Goal: Complete application form

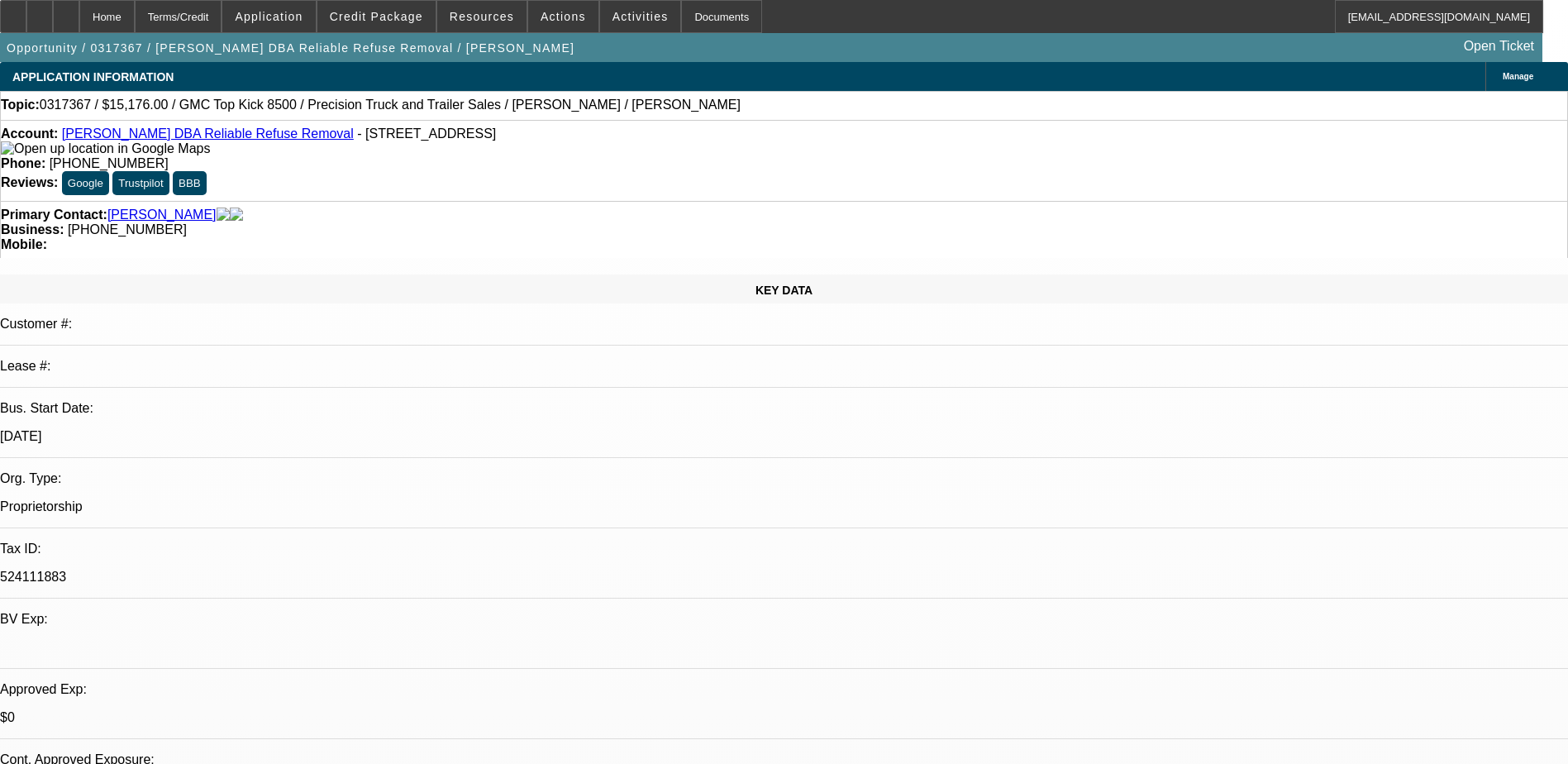
select select "0"
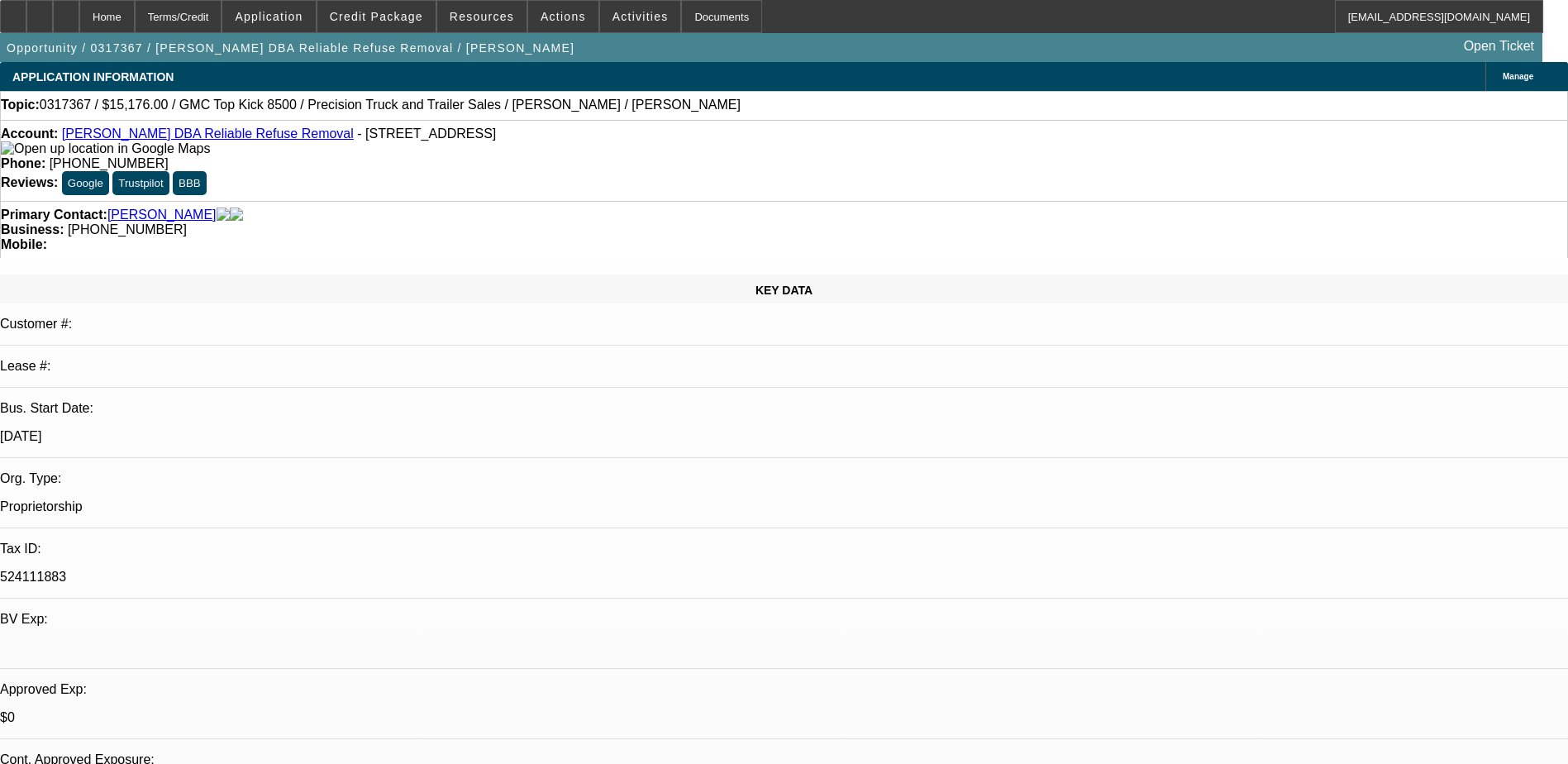
select select "0.1"
select select "0"
select select "0.1"
select select "0"
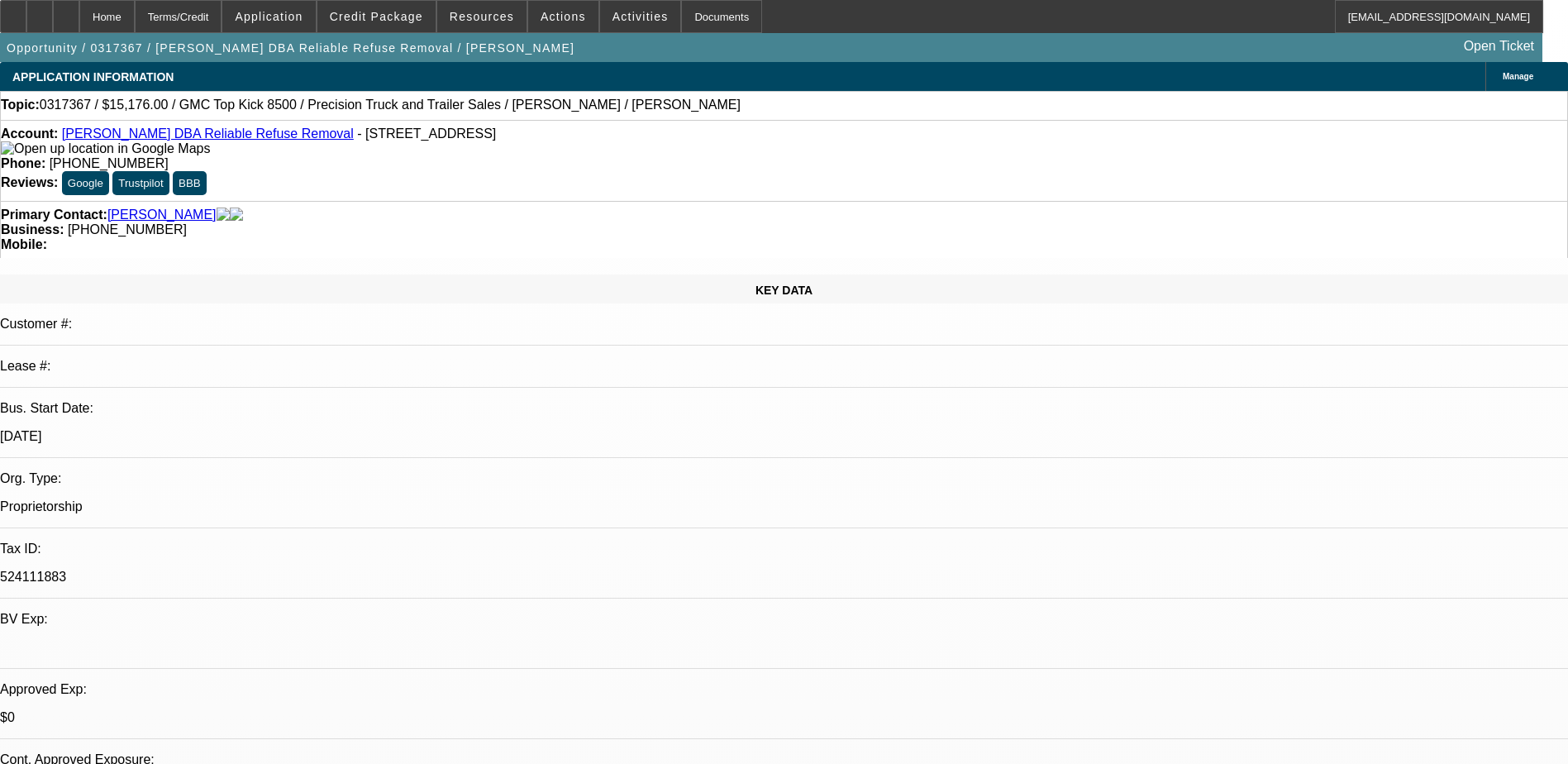
select select "0"
select select "0.1"
select select "1"
select select "3"
select select "2"
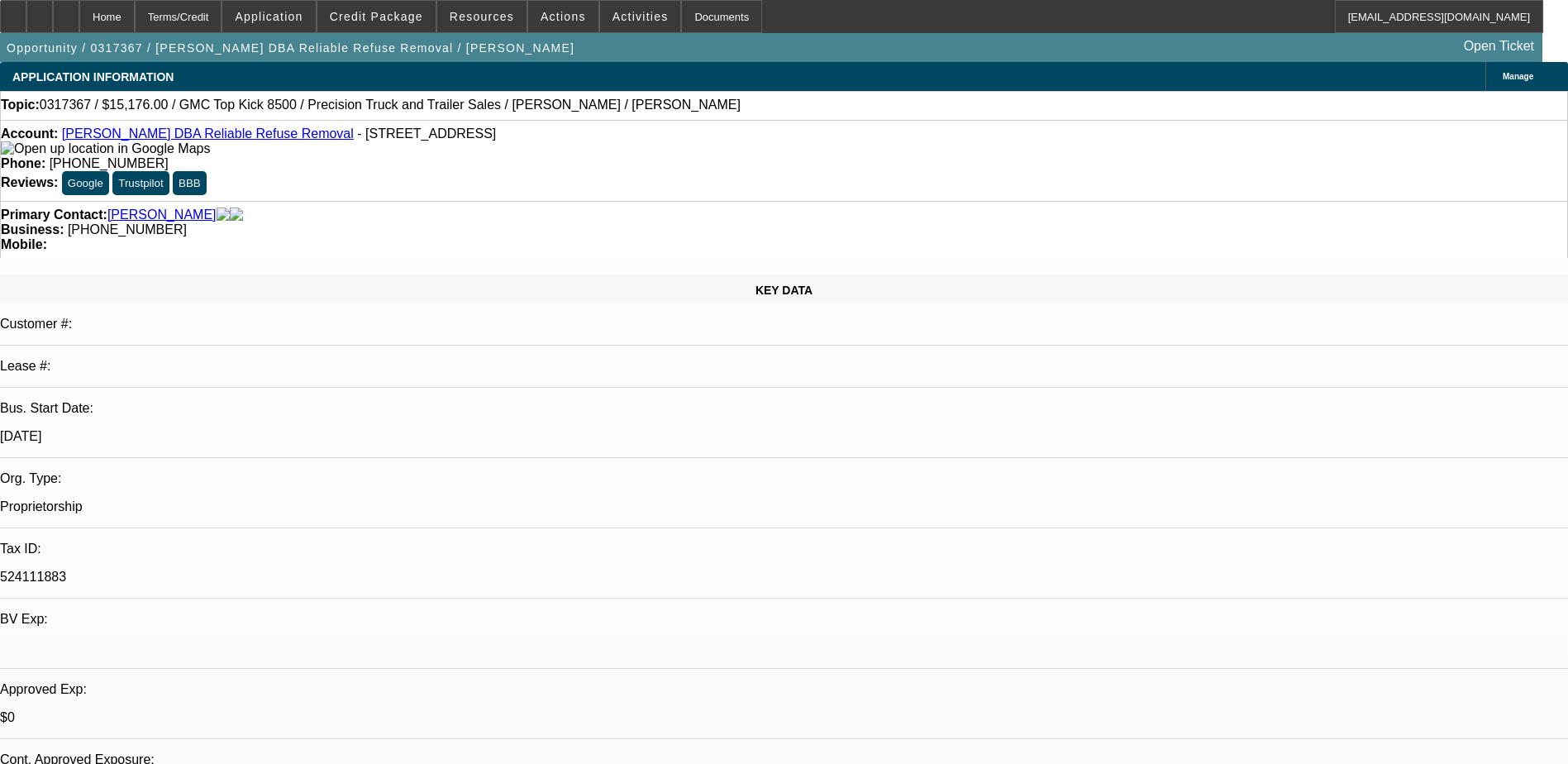
select select "1"
select select "3"
select select "4"
select select "1"
select select "3"
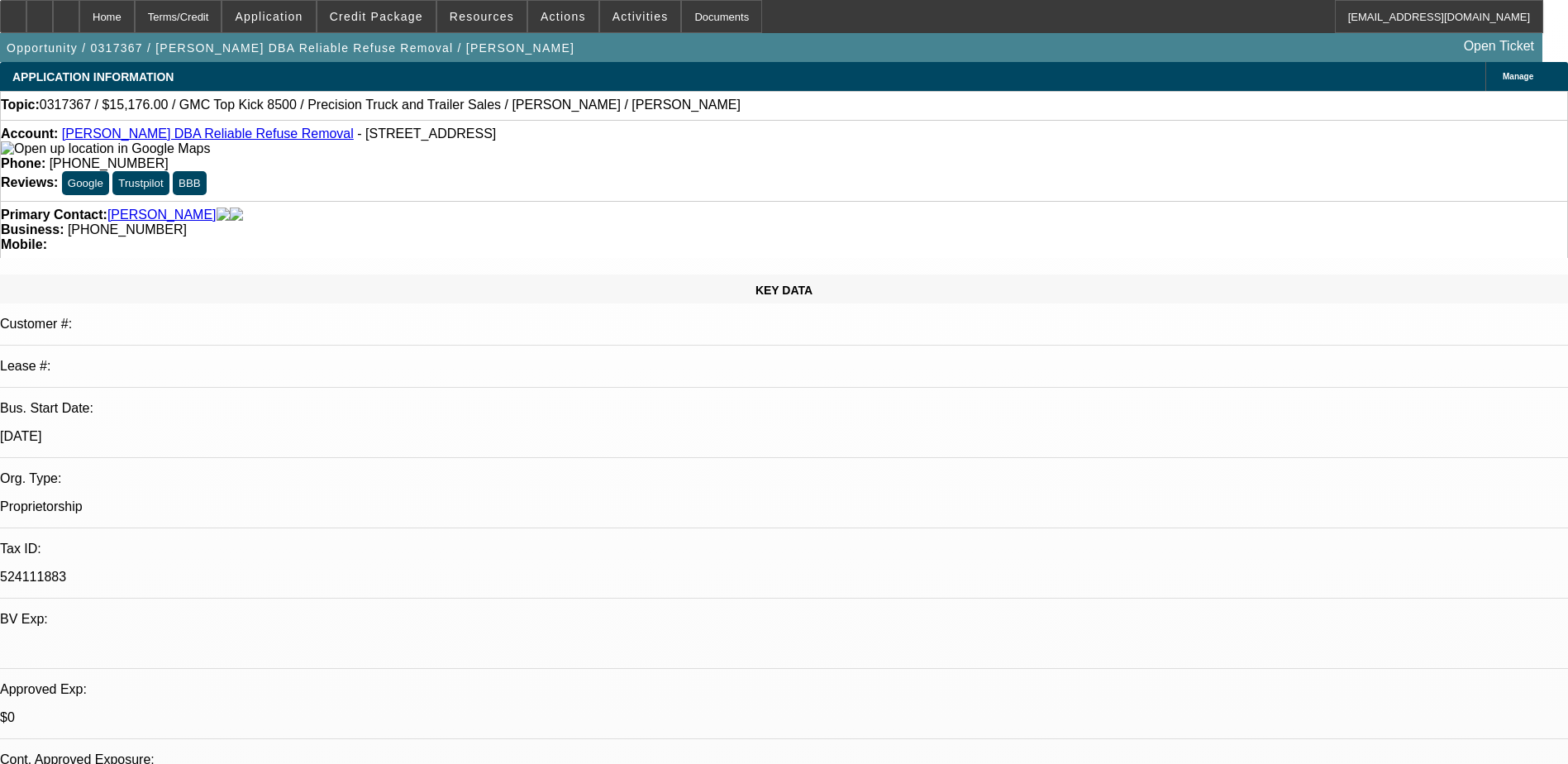
select select "4"
select select "1"
select select "3"
select select "4"
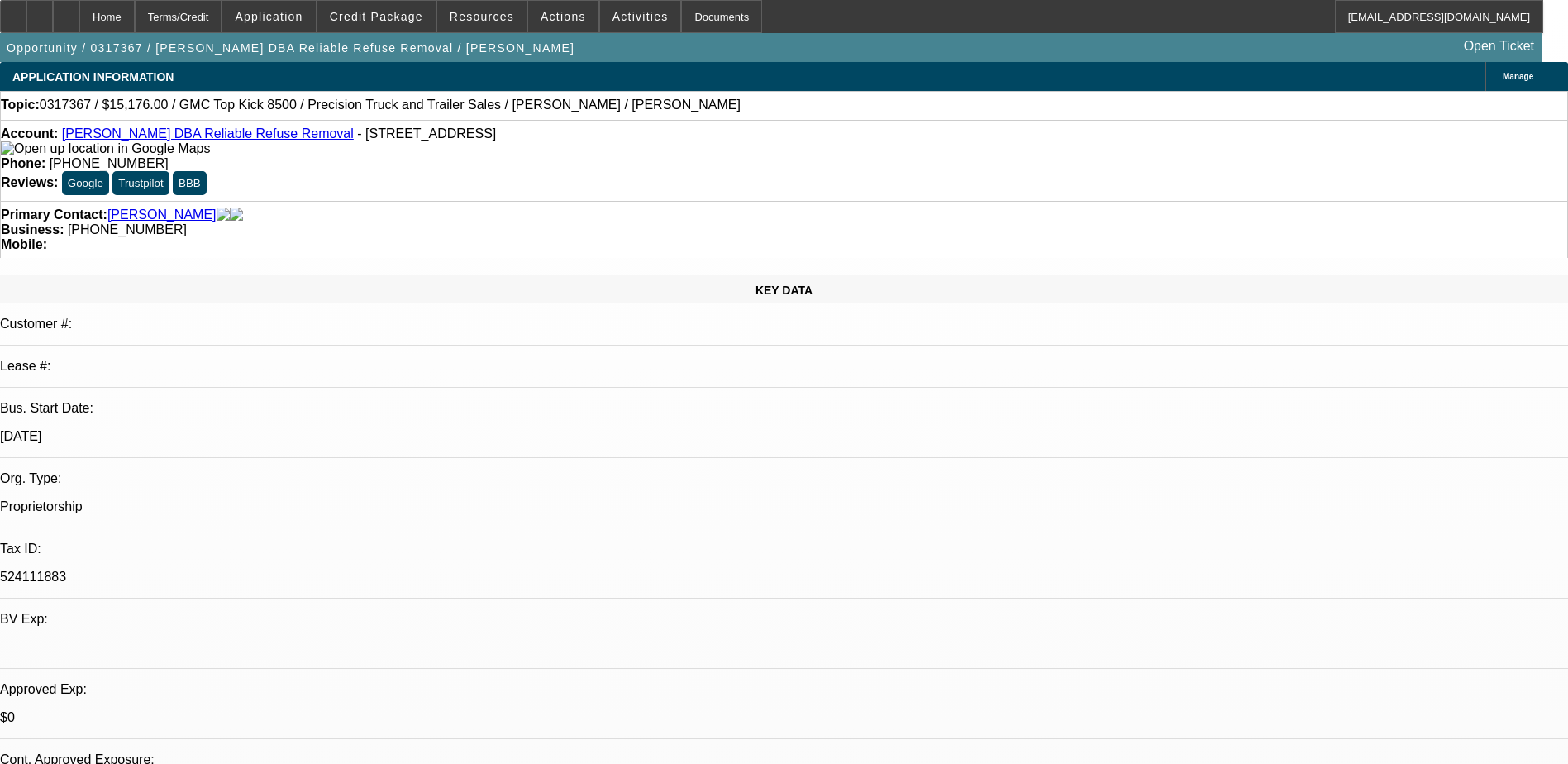
drag, startPoint x: 1119, startPoint y: 390, endPoint x: 1186, endPoint y: 382, distance: 67.5
drag, startPoint x: 1186, startPoint y: 382, endPoint x: 1314, endPoint y: 385, distance: 128.0
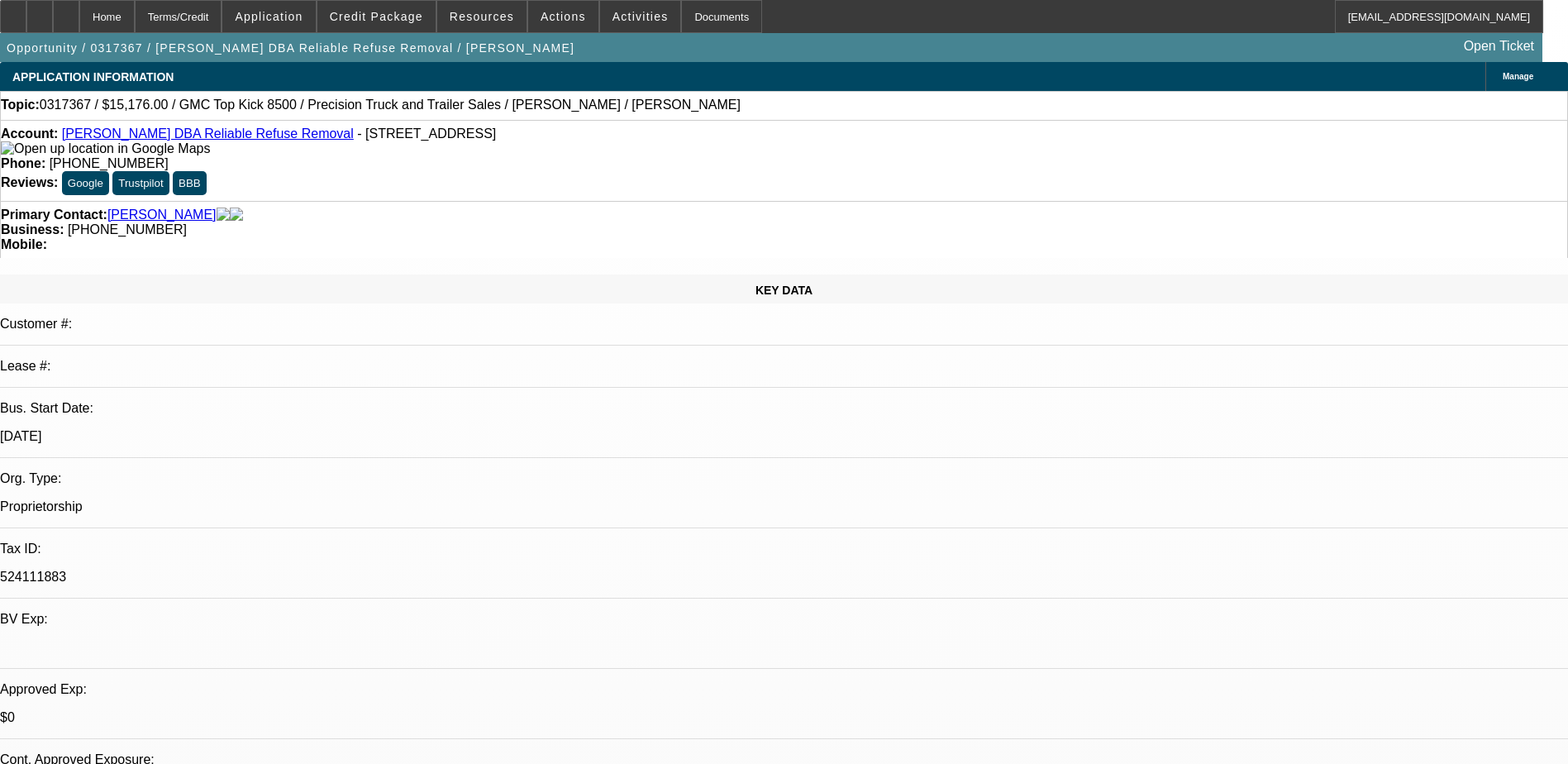
drag, startPoint x: 1117, startPoint y: 387, endPoint x: 1187, endPoint y: 386, distance: 70.0
drag, startPoint x: 1187, startPoint y: 386, endPoint x: 1151, endPoint y: 416, distance: 46.9
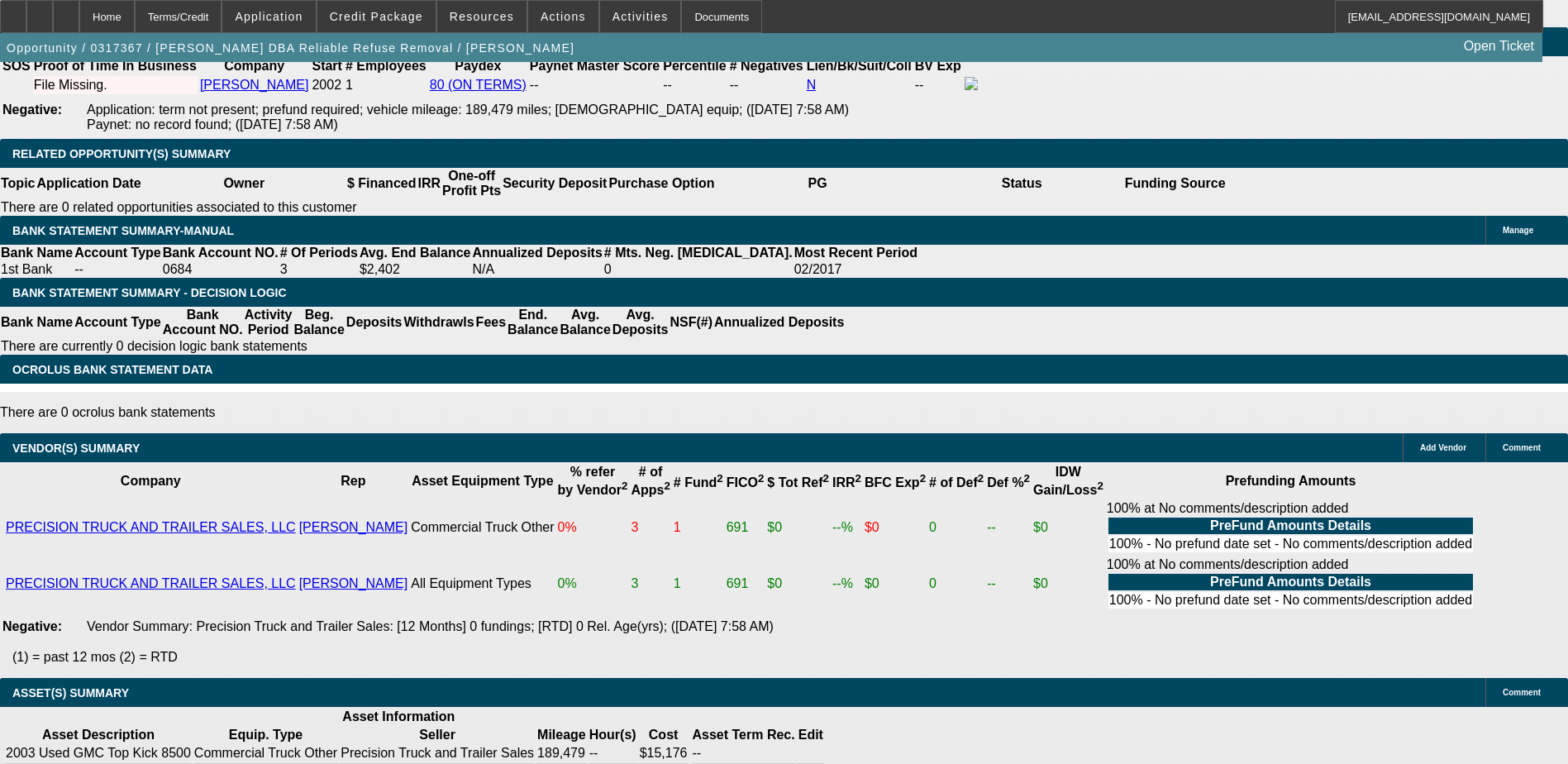
scroll to position [0, 208]
drag, startPoint x: 1020, startPoint y: 553, endPoint x: 1038, endPoint y: 553, distance: 18.0
click at [1038, 553] on div "APPLICATION INFORMATION Manage Topic: 0317367 / $15,176.00 / GMC Top Kick 8500 …" at bounding box center [784, 62] width 1568 height 5623
drag, startPoint x: 1038, startPoint y: 553, endPoint x: 925, endPoint y: 566, distance: 113.7
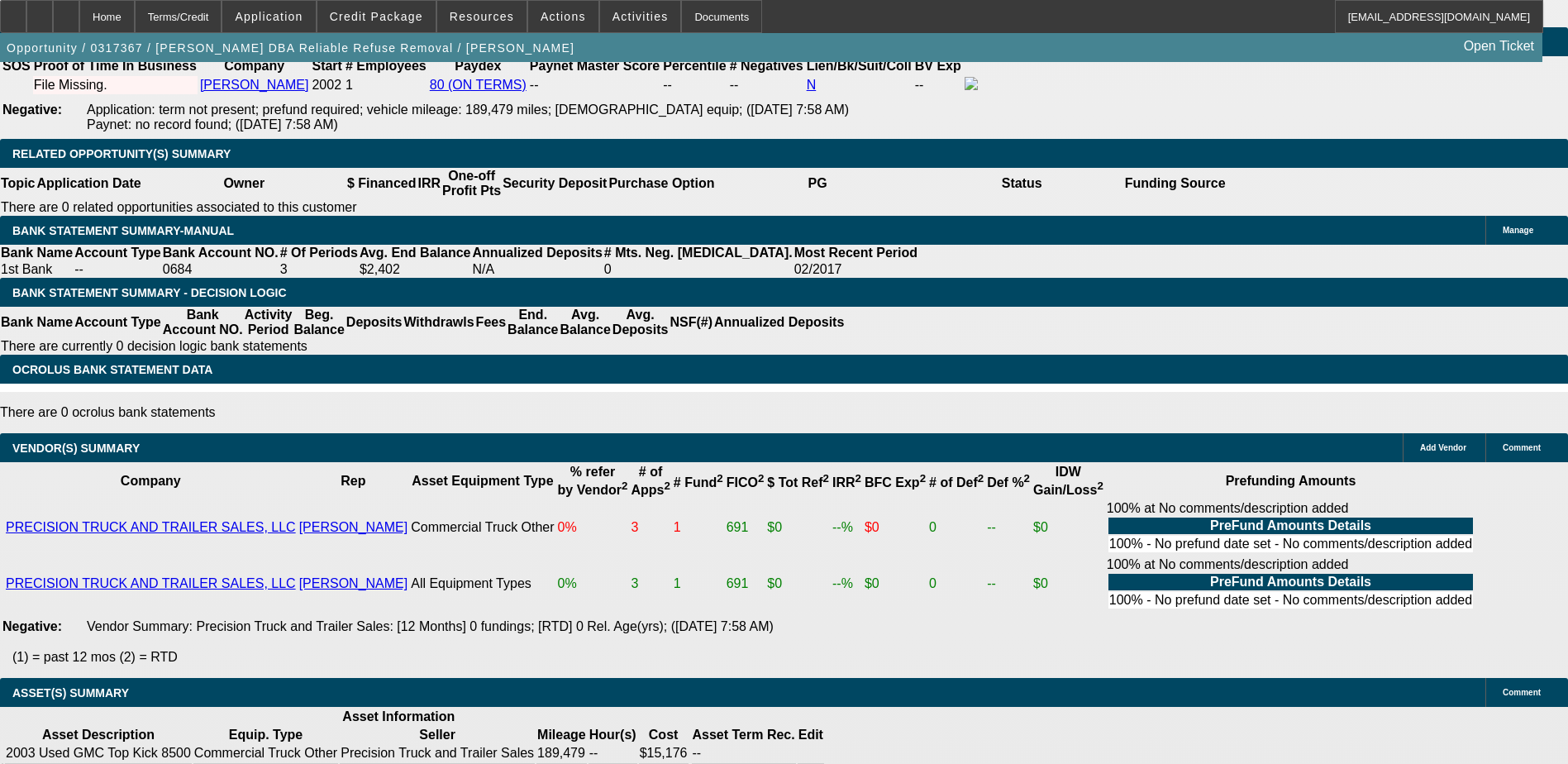
scroll to position [0, 0]
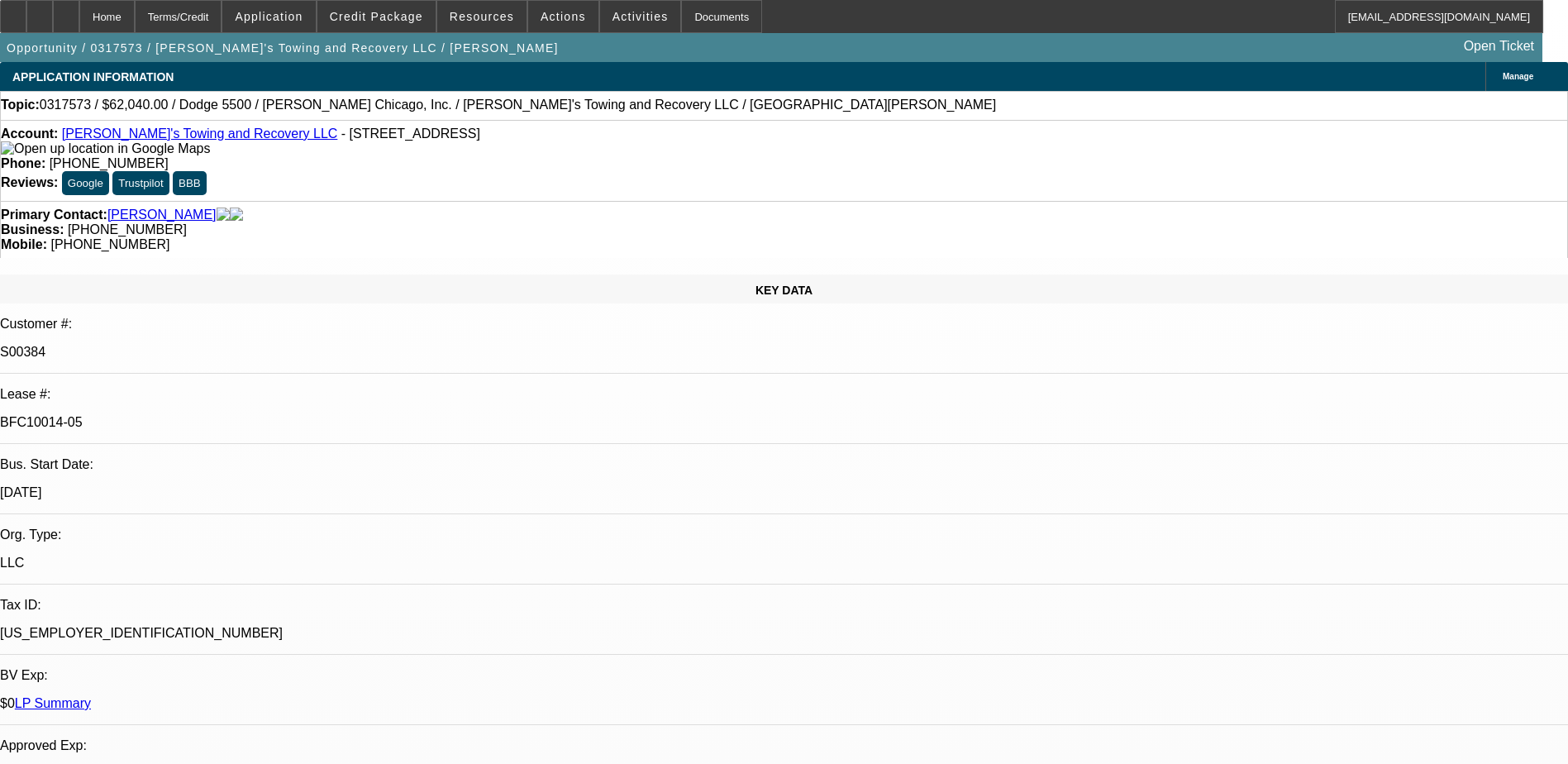
select select "0"
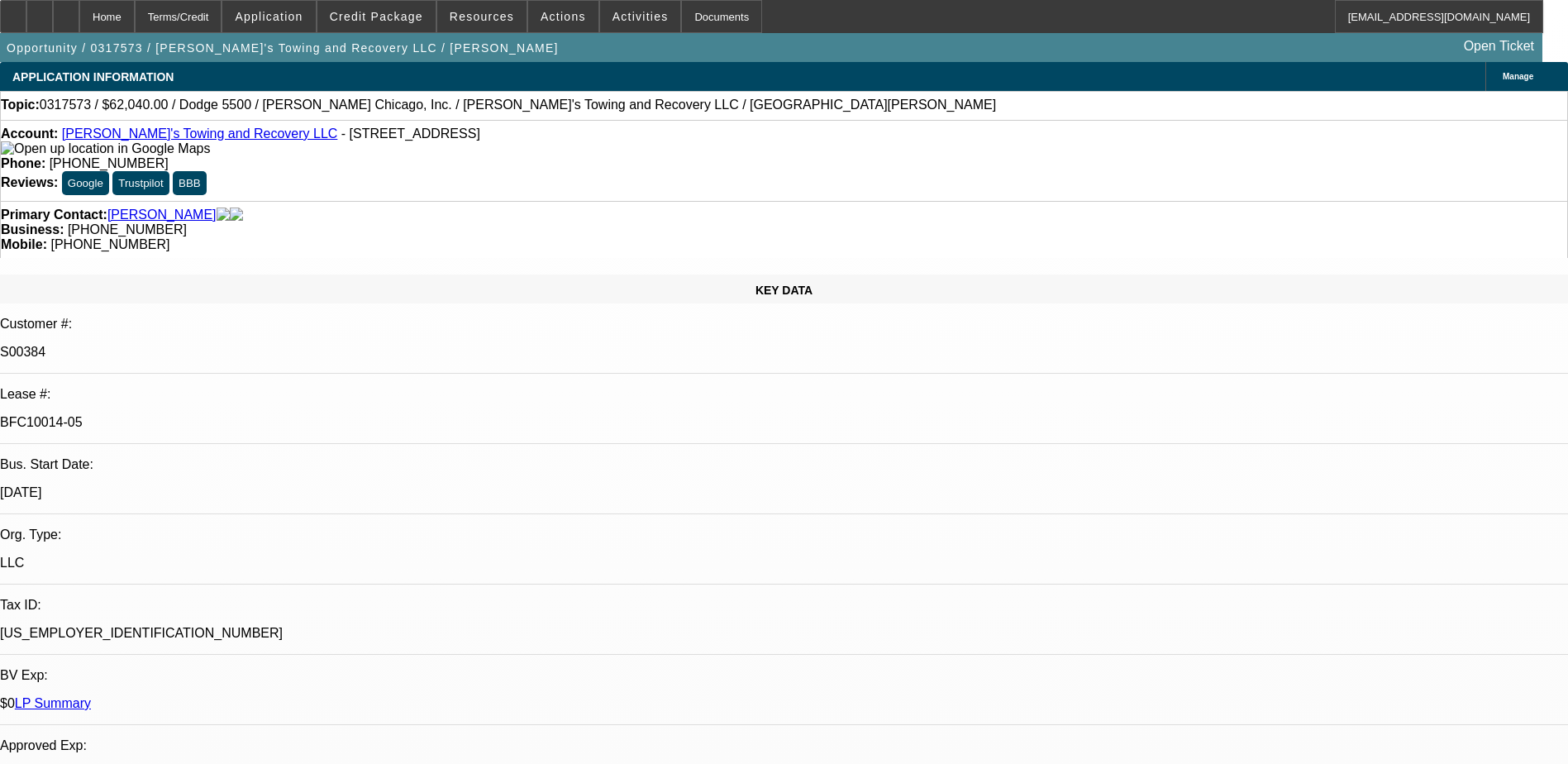
select select "0"
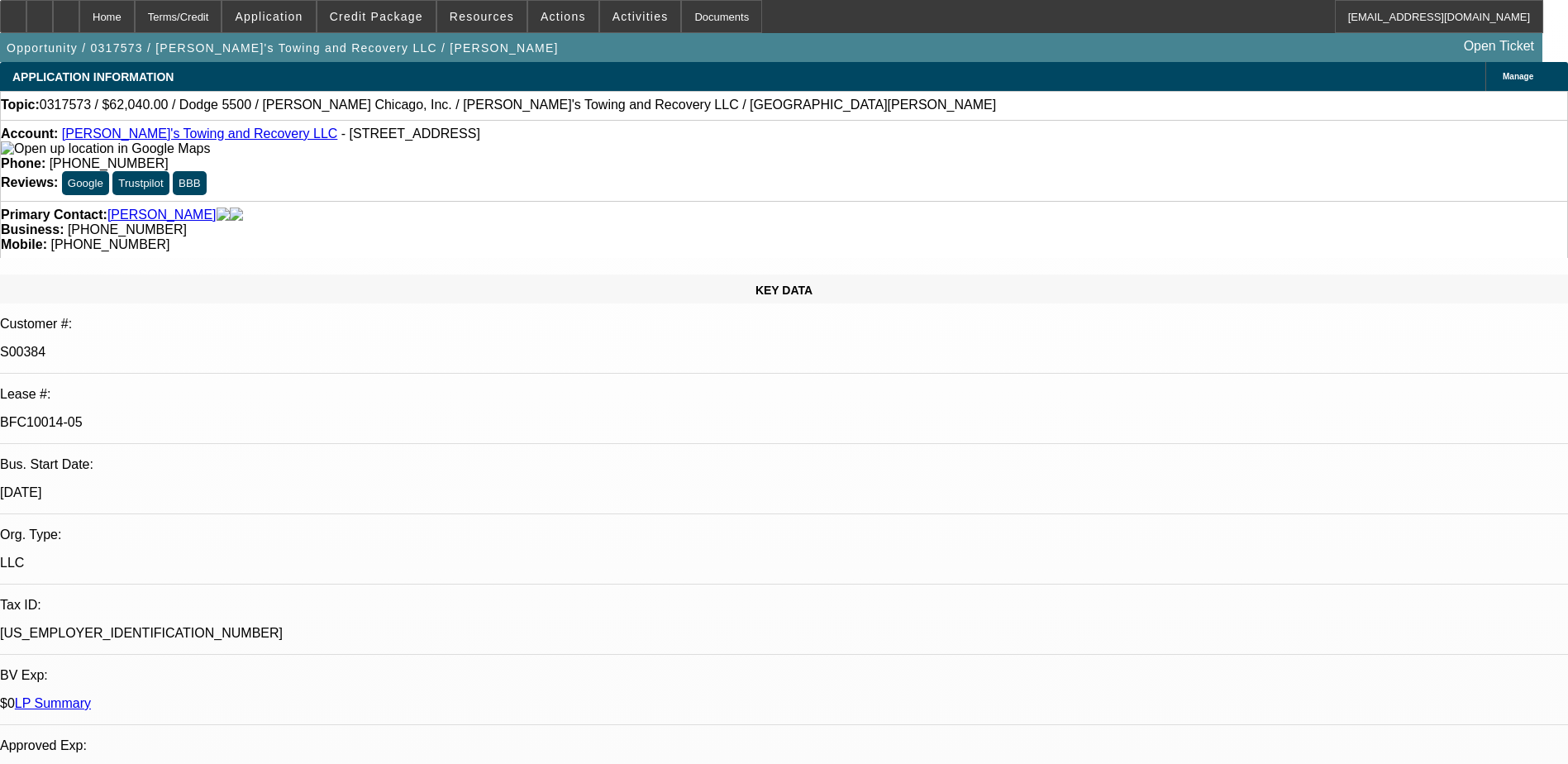
select select "0"
select select "1"
select select "2"
select select "6"
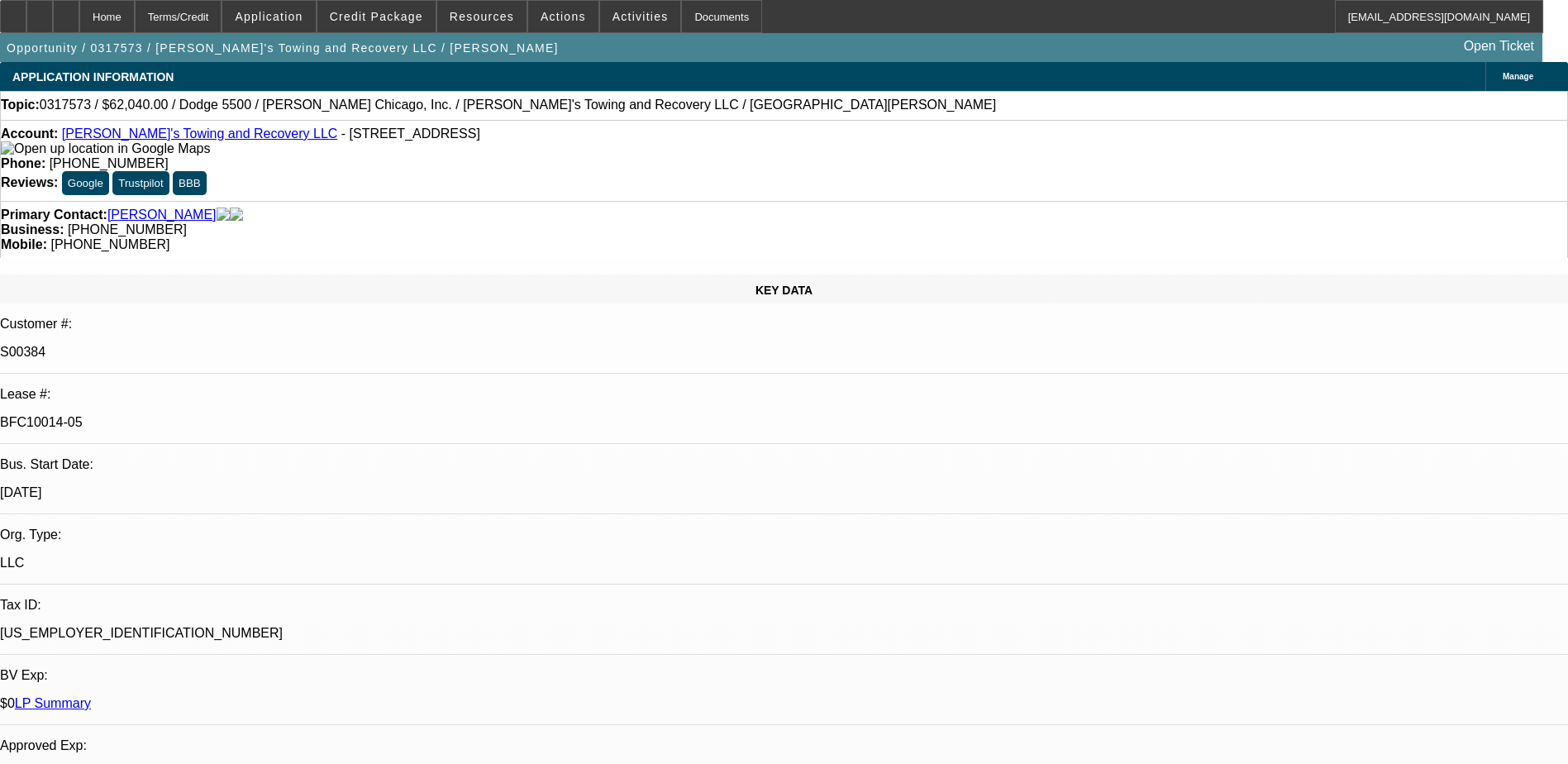
select select "1"
select select "2"
select select "6"
select select "1"
select select "2"
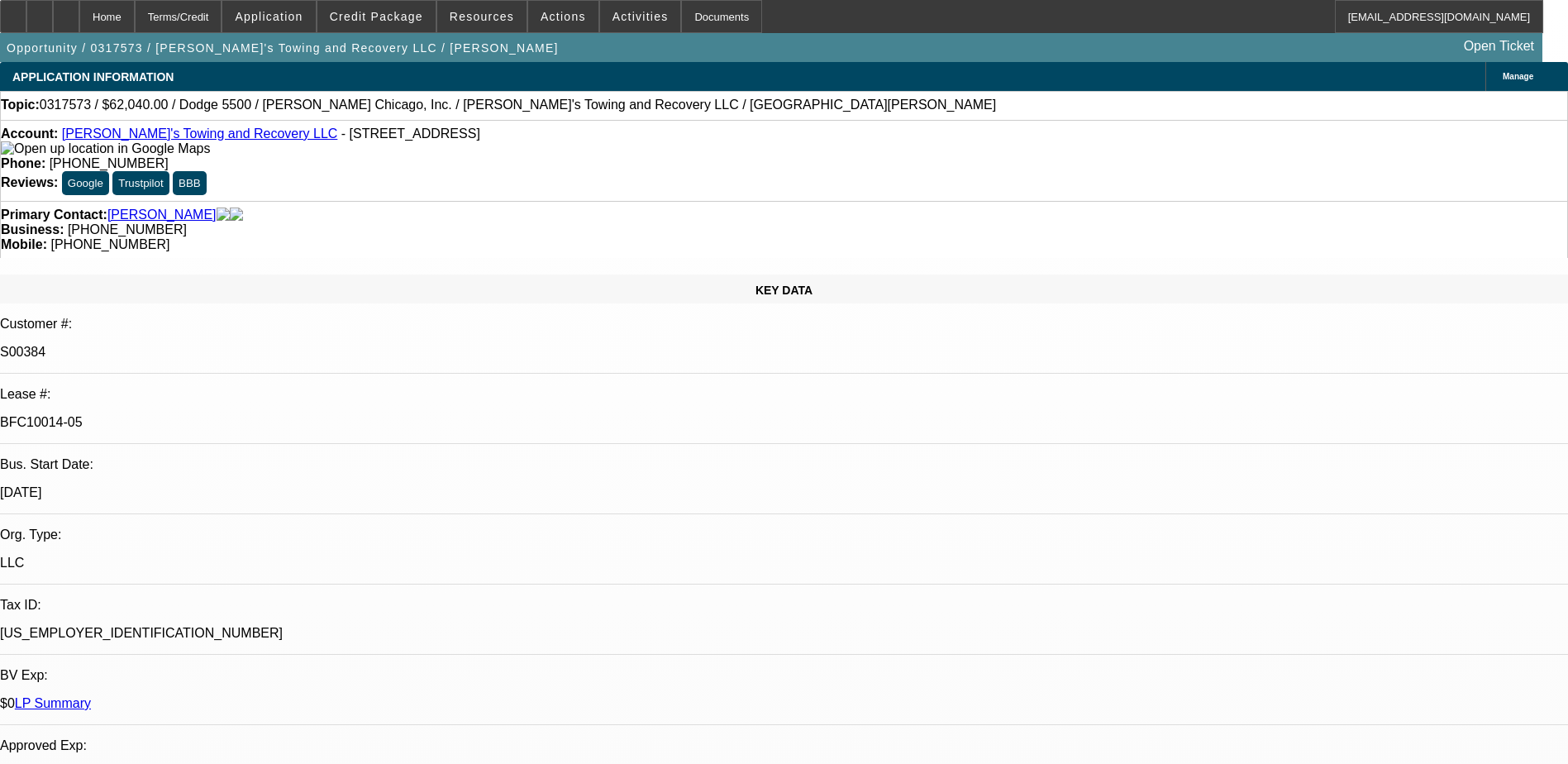
select select "6"
select select "1"
select select "2"
select select "6"
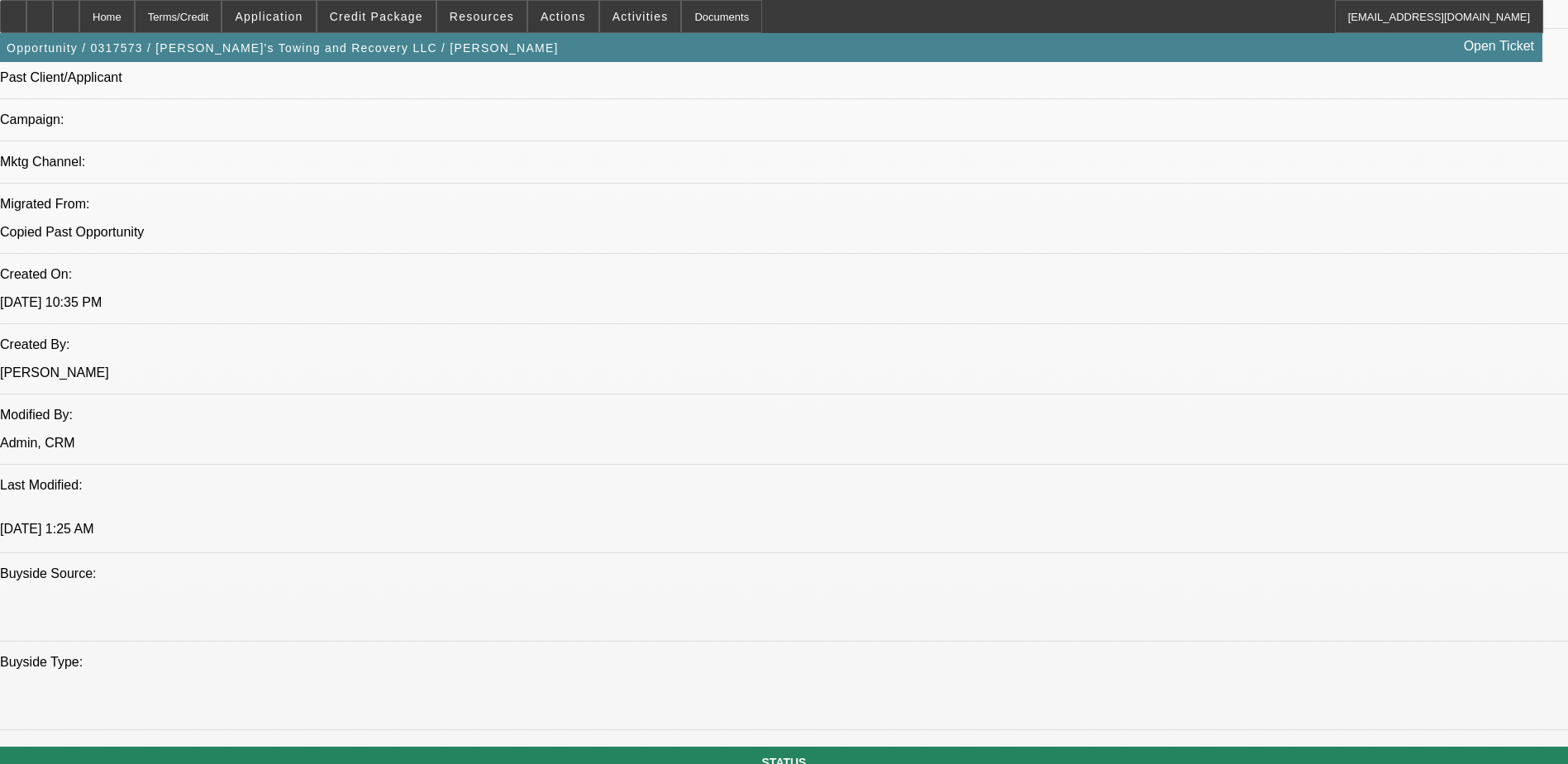
scroll to position [744, 0]
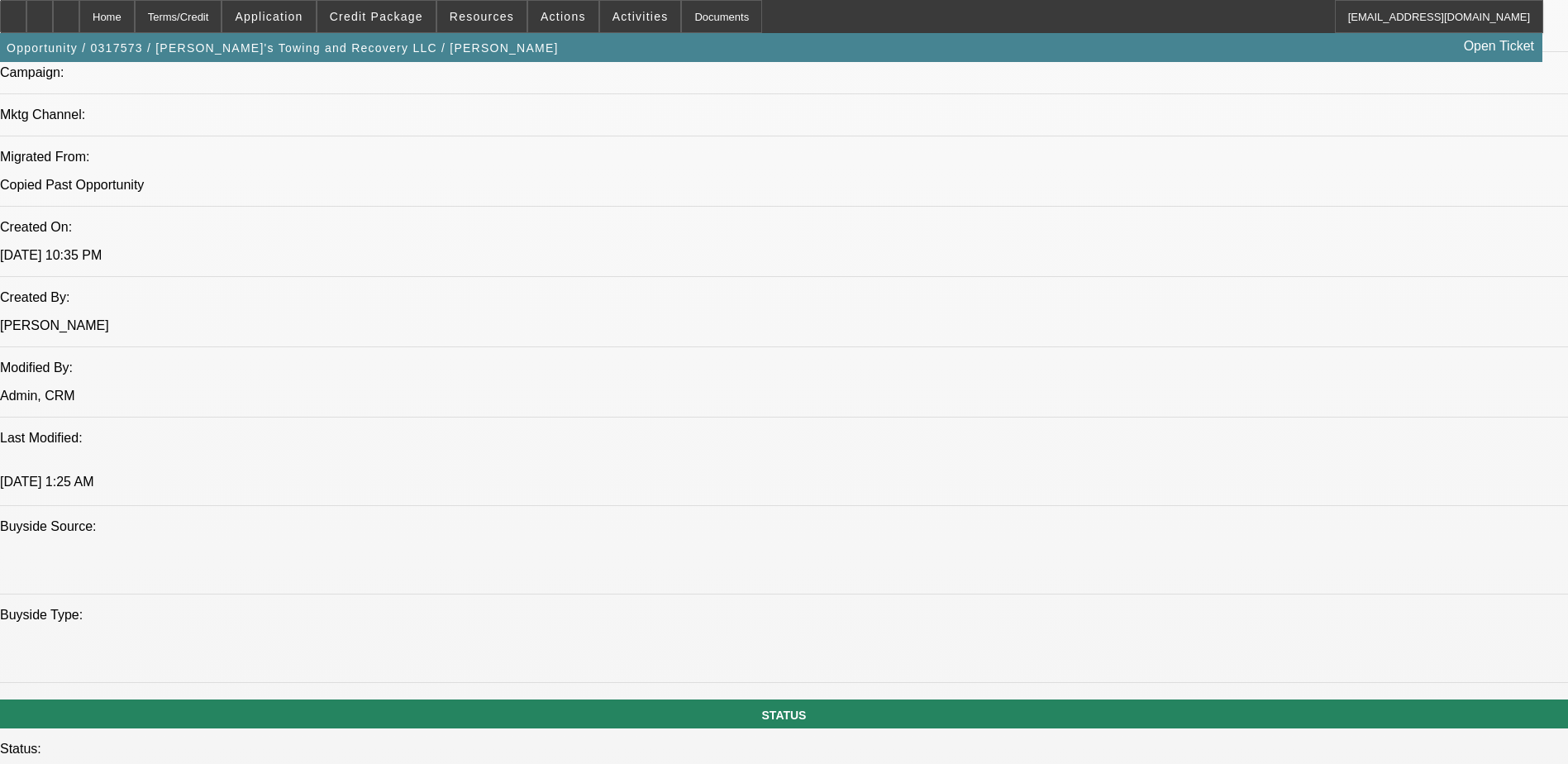
scroll to position [1240, 0]
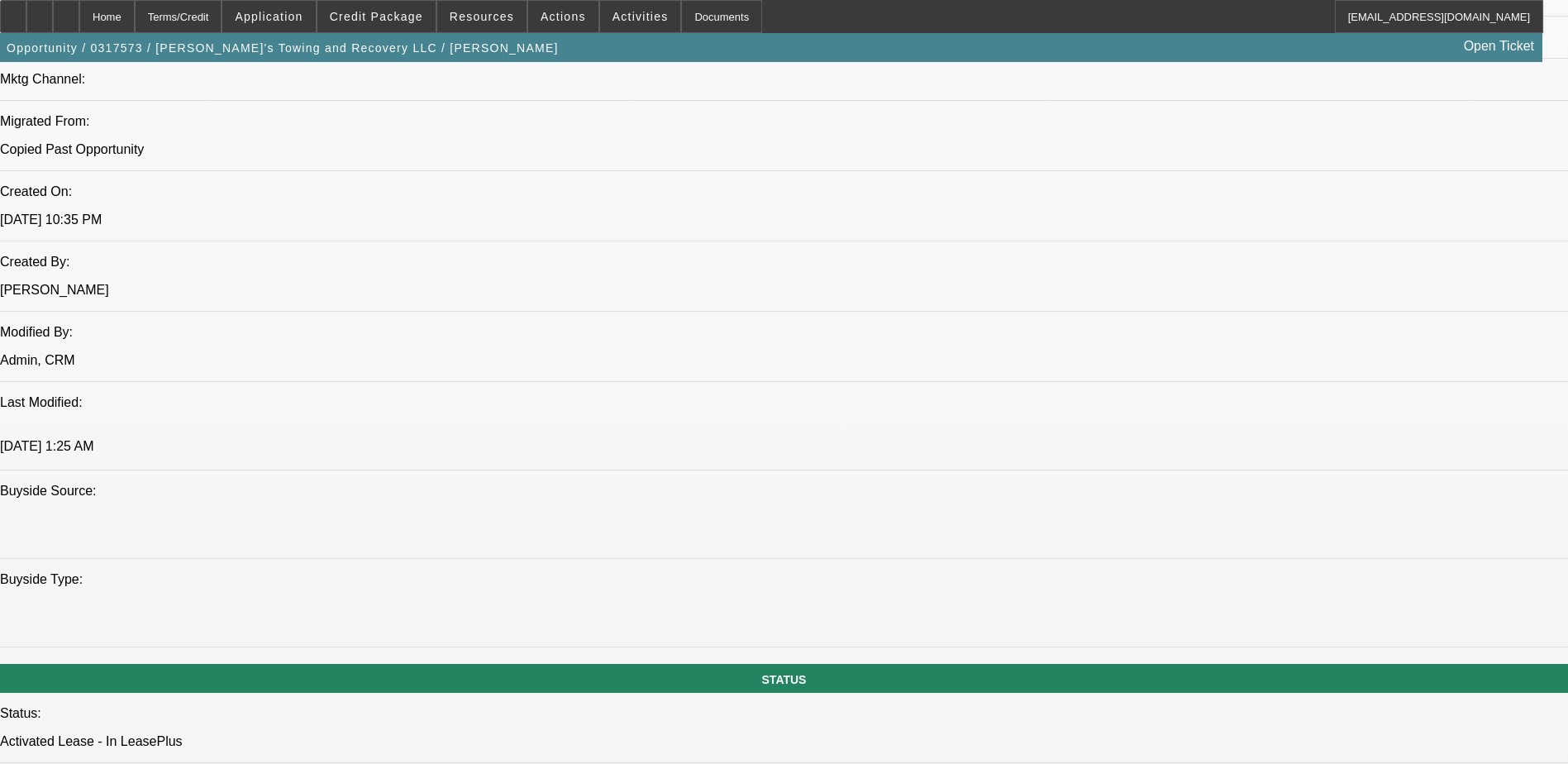
drag, startPoint x: 1125, startPoint y: 389, endPoint x: 1193, endPoint y: 388, distance: 68.0
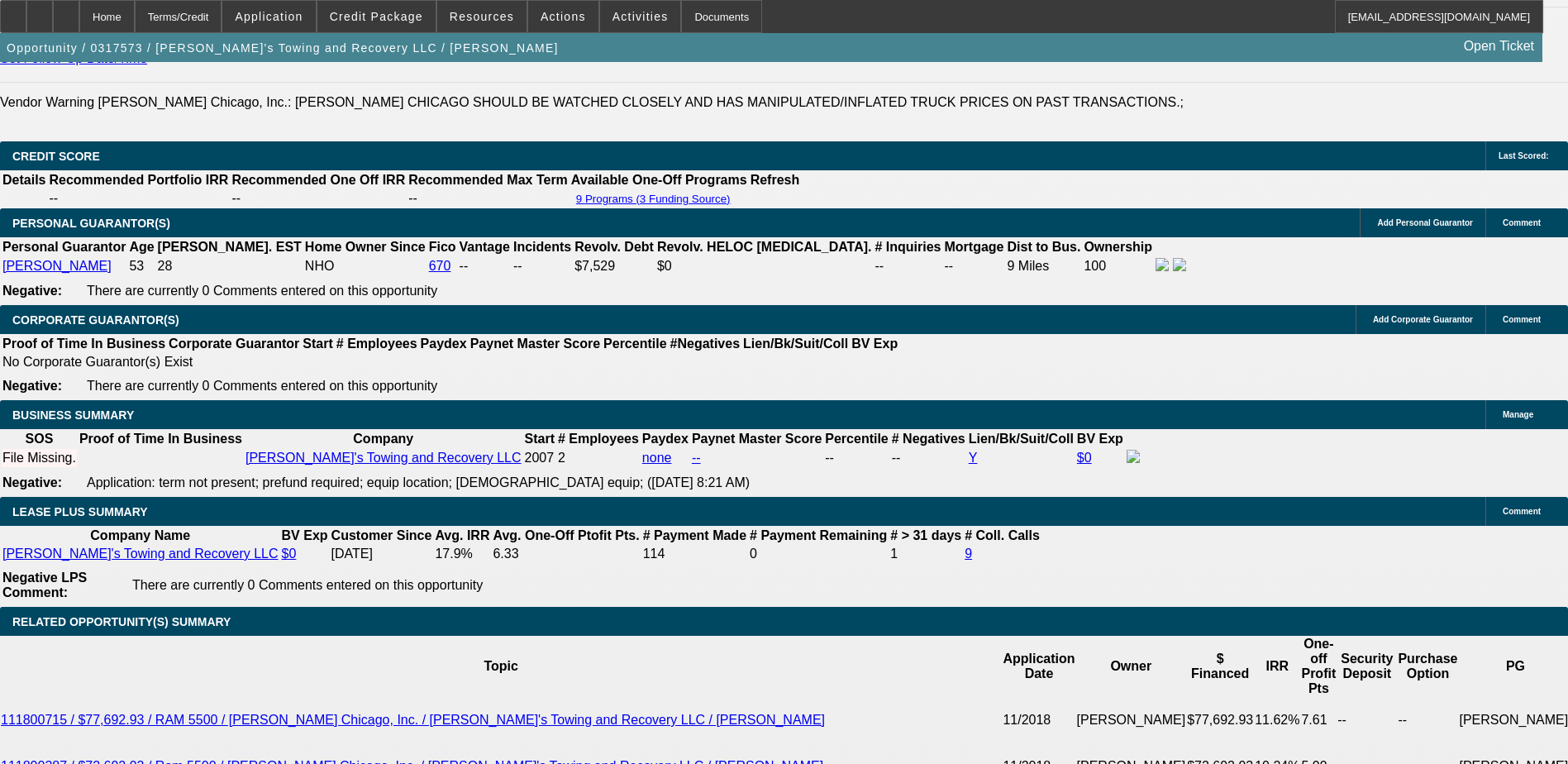
scroll to position [2315, 0]
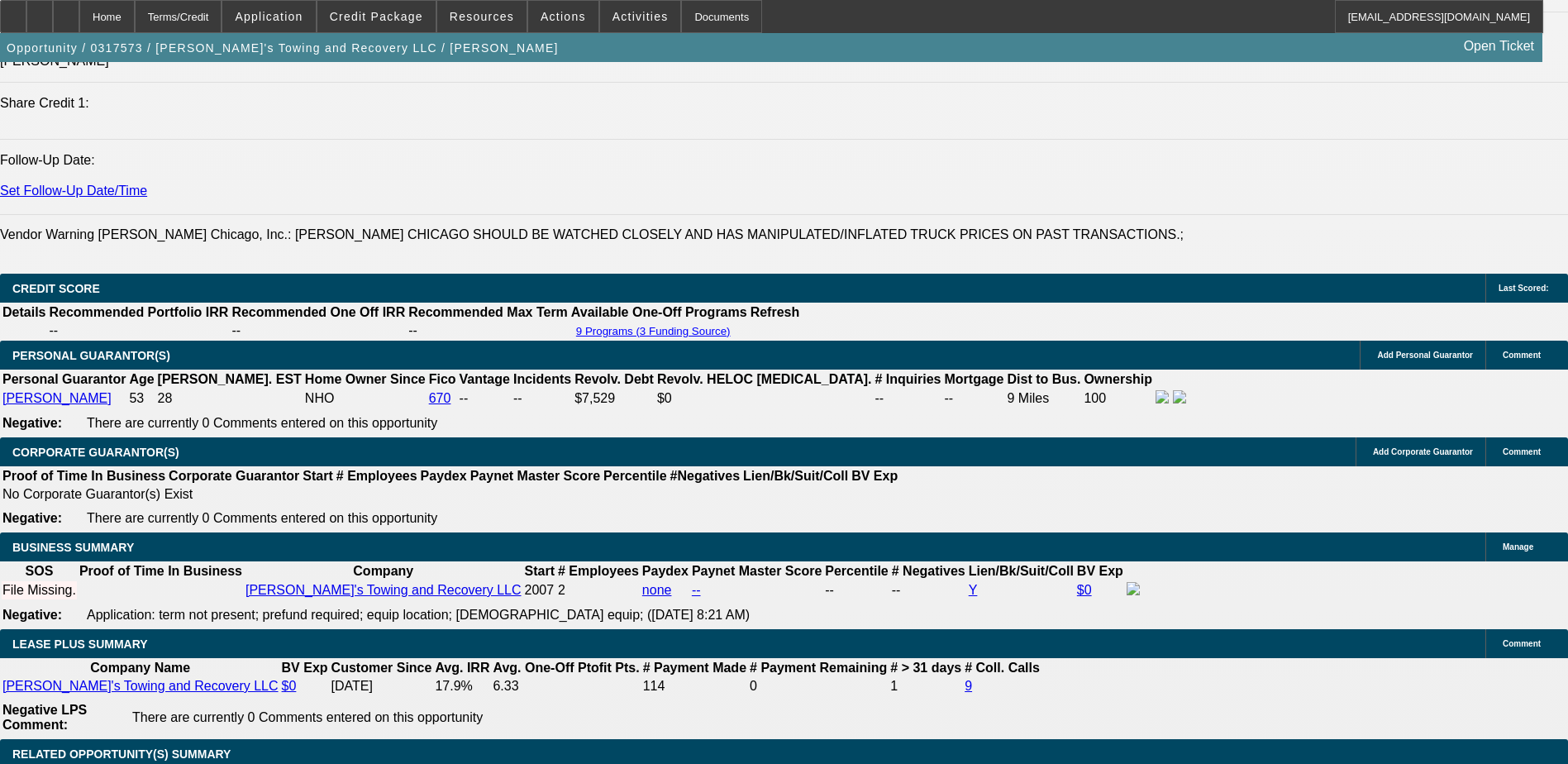
select select "0"
select select "0.1"
select select "4"
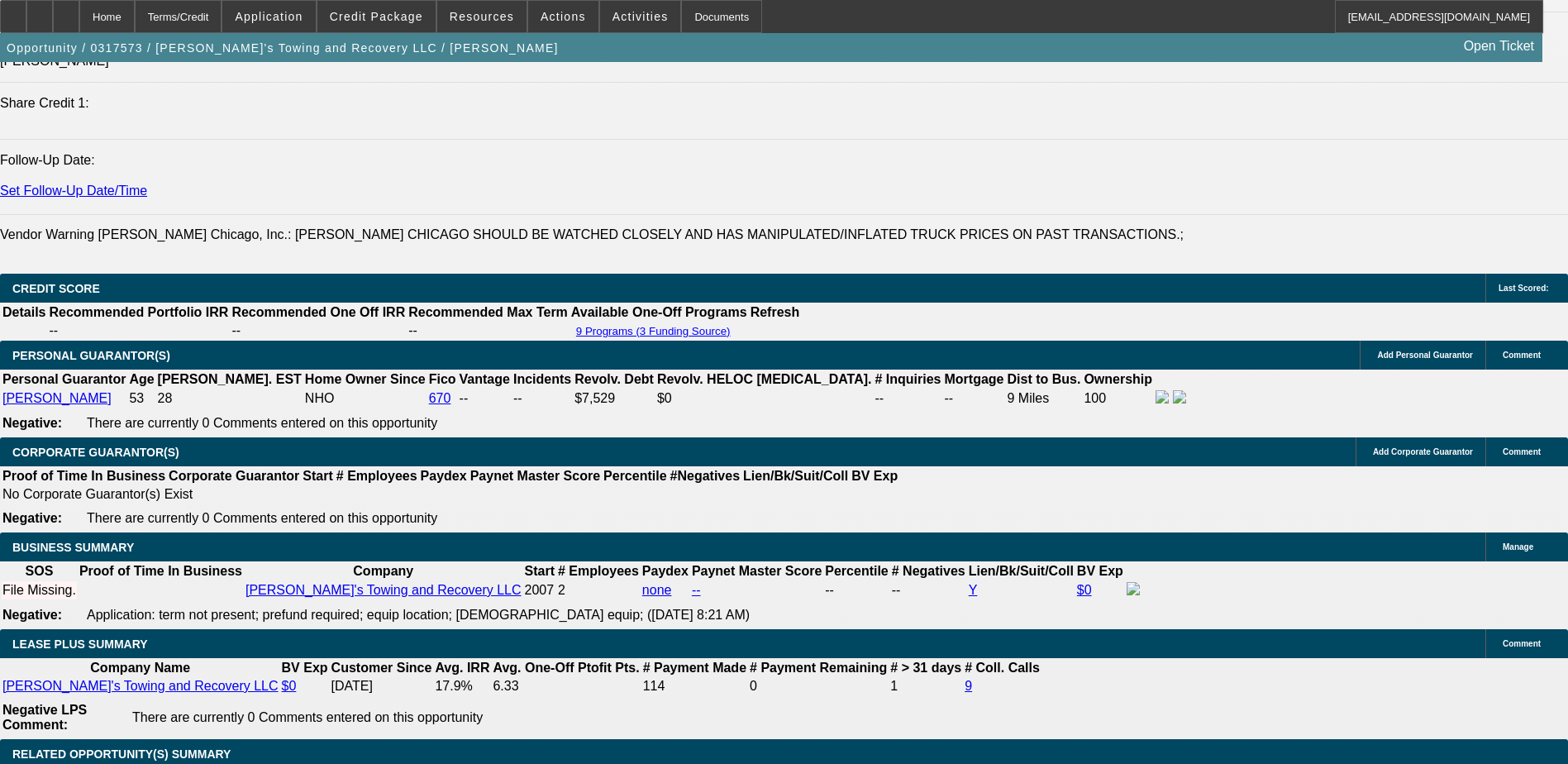
select select "0"
select select "0.1"
select select "4"
select select "0"
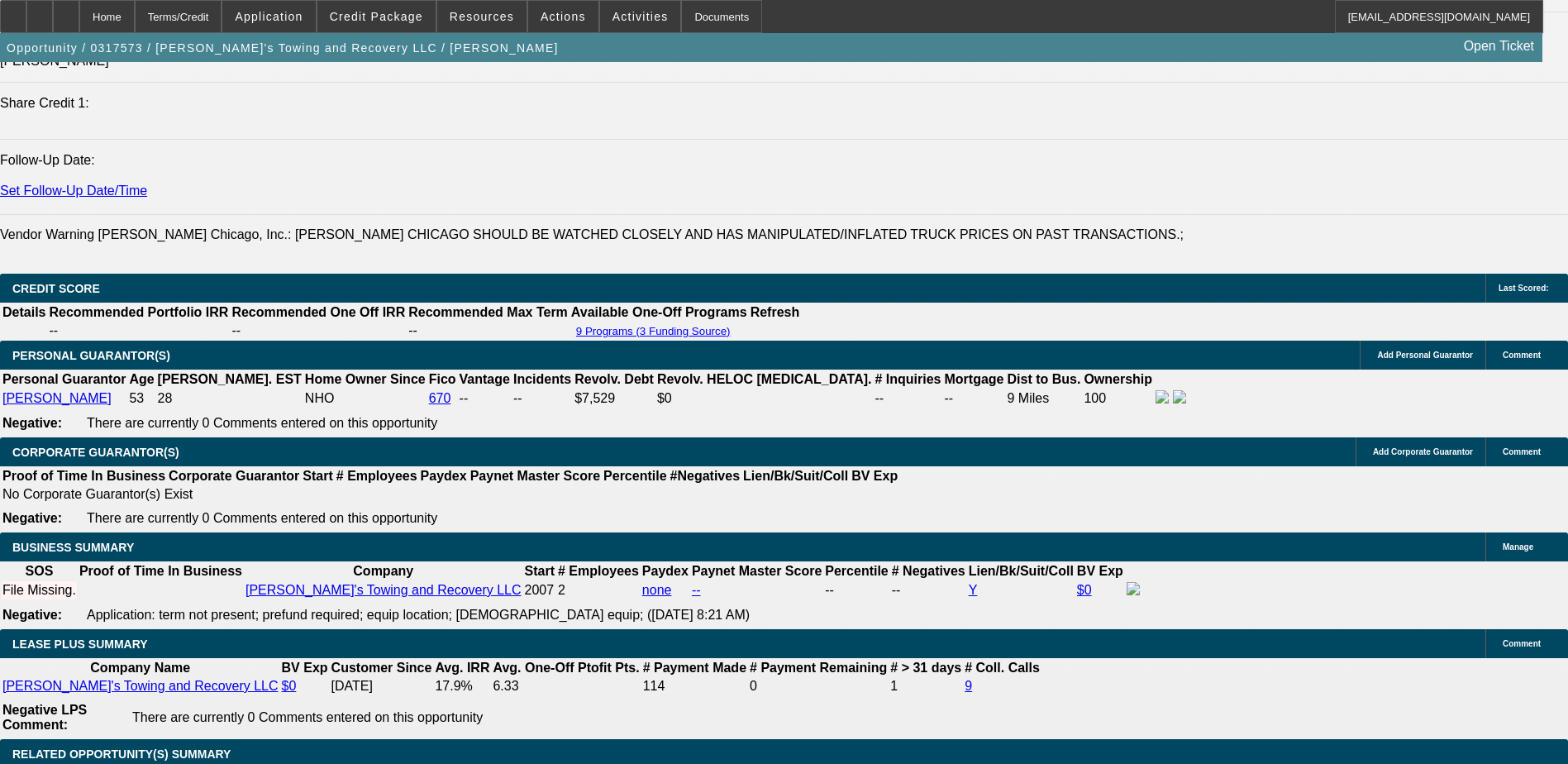
select select "0"
select select "0.1"
select select "4"
select select "0"
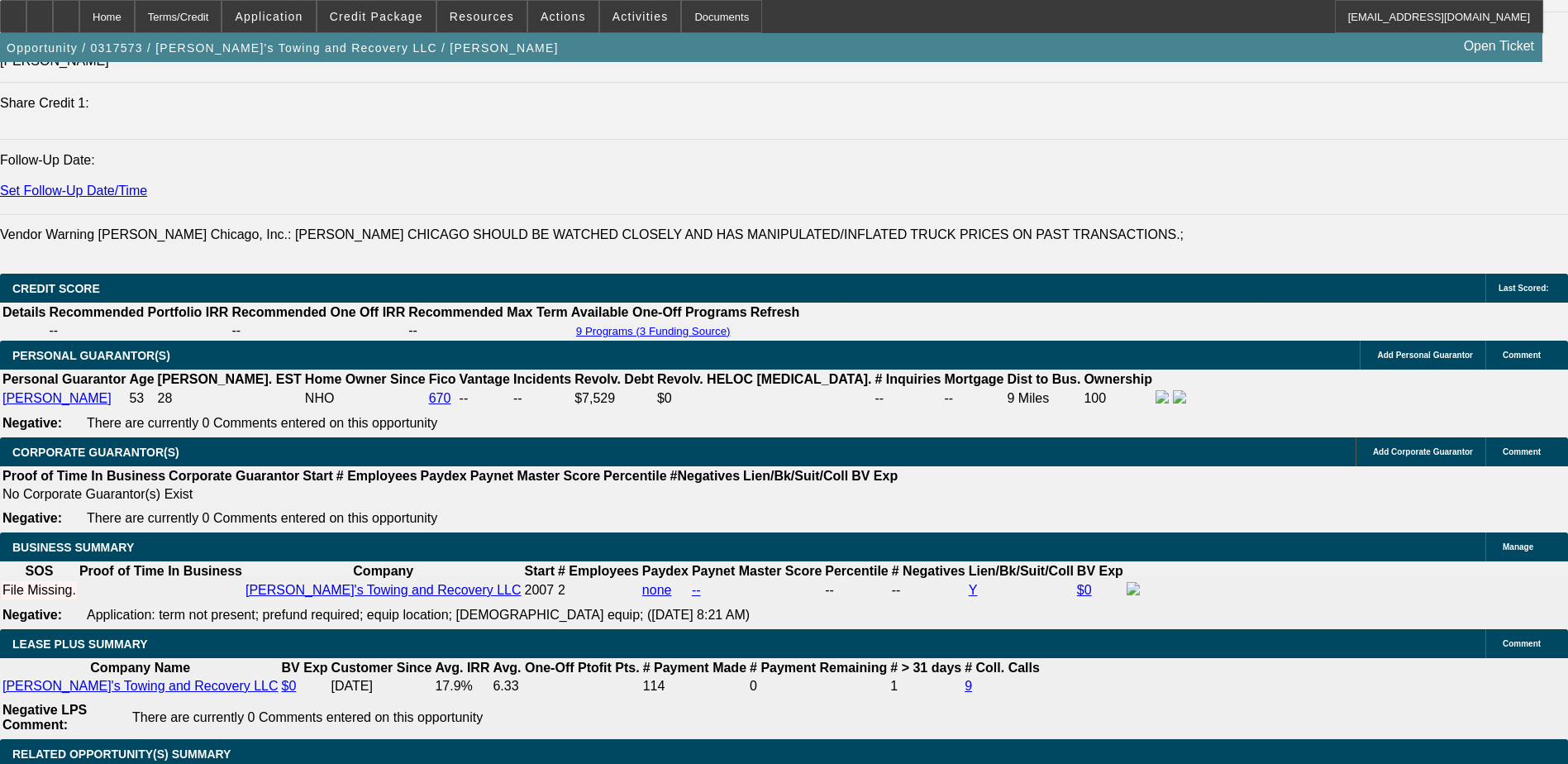
select select "0.1"
select select "4"
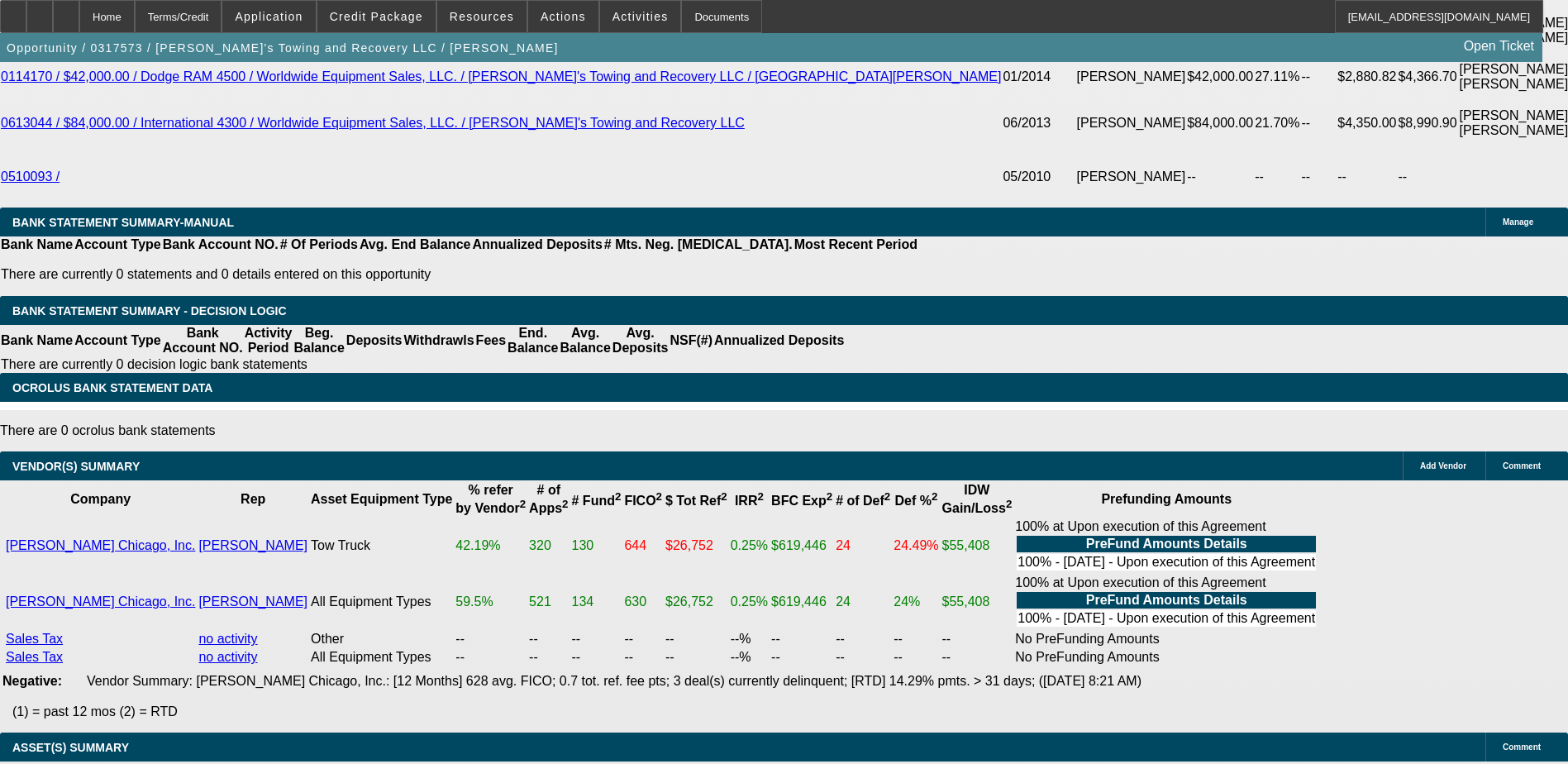
scroll to position [3391, 0]
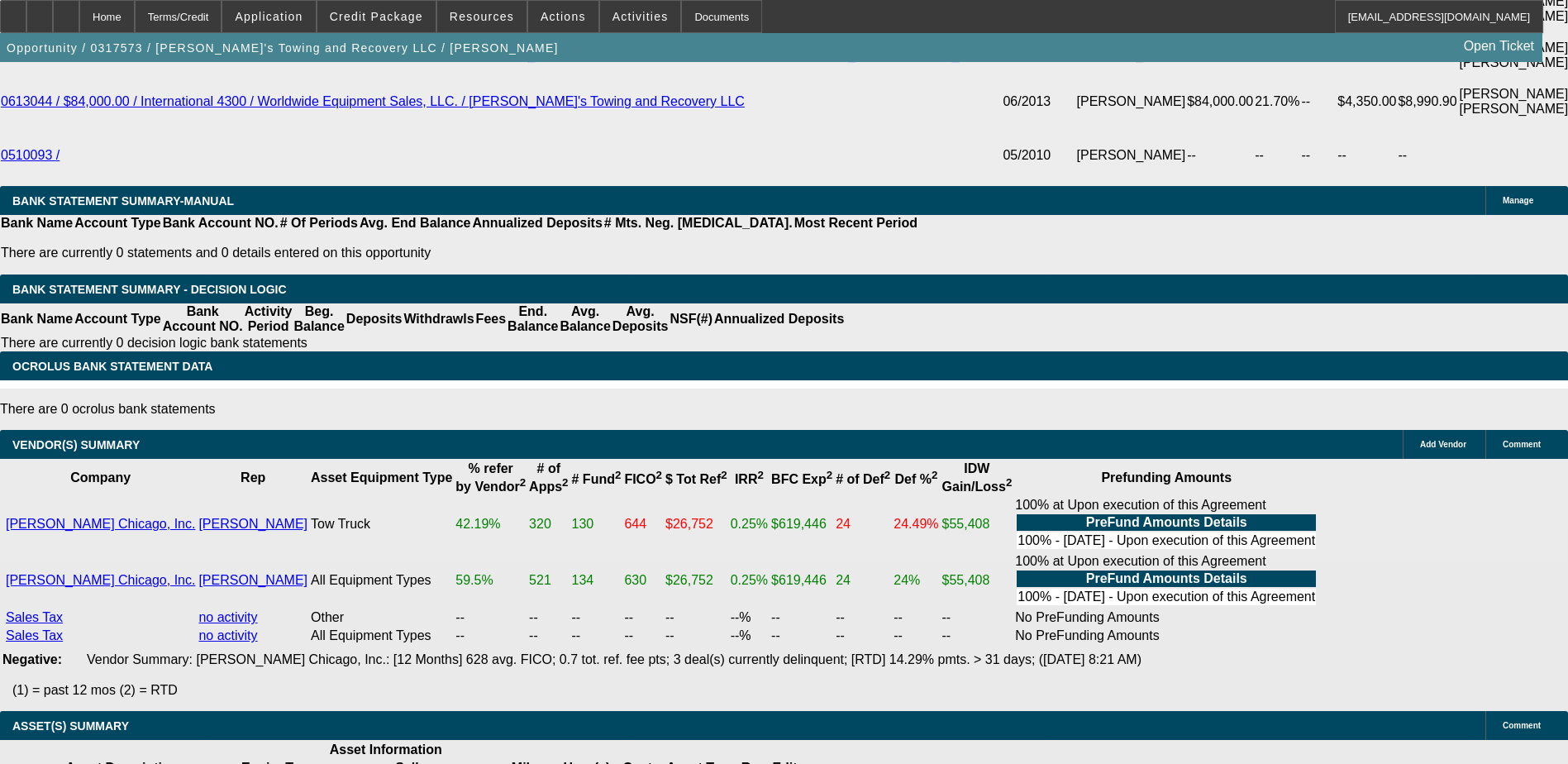
drag, startPoint x: 22, startPoint y: 410, endPoint x: 1033, endPoint y: 414, distance: 1011.0
drag, startPoint x: 1033, startPoint y: 414, endPoint x: 1080, endPoint y: 502, distance: 99.8
click at [1080, 502] on div "APPLICATION INFORMATION [GEOGRAPHIC_DATA] Topic: 0317573 / $62,040.00 / Dodge 5…" at bounding box center [784, 28] width 1568 height 6715
drag, startPoint x: 1014, startPoint y: 409, endPoint x: 1032, endPoint y: 409, distance: 18.0
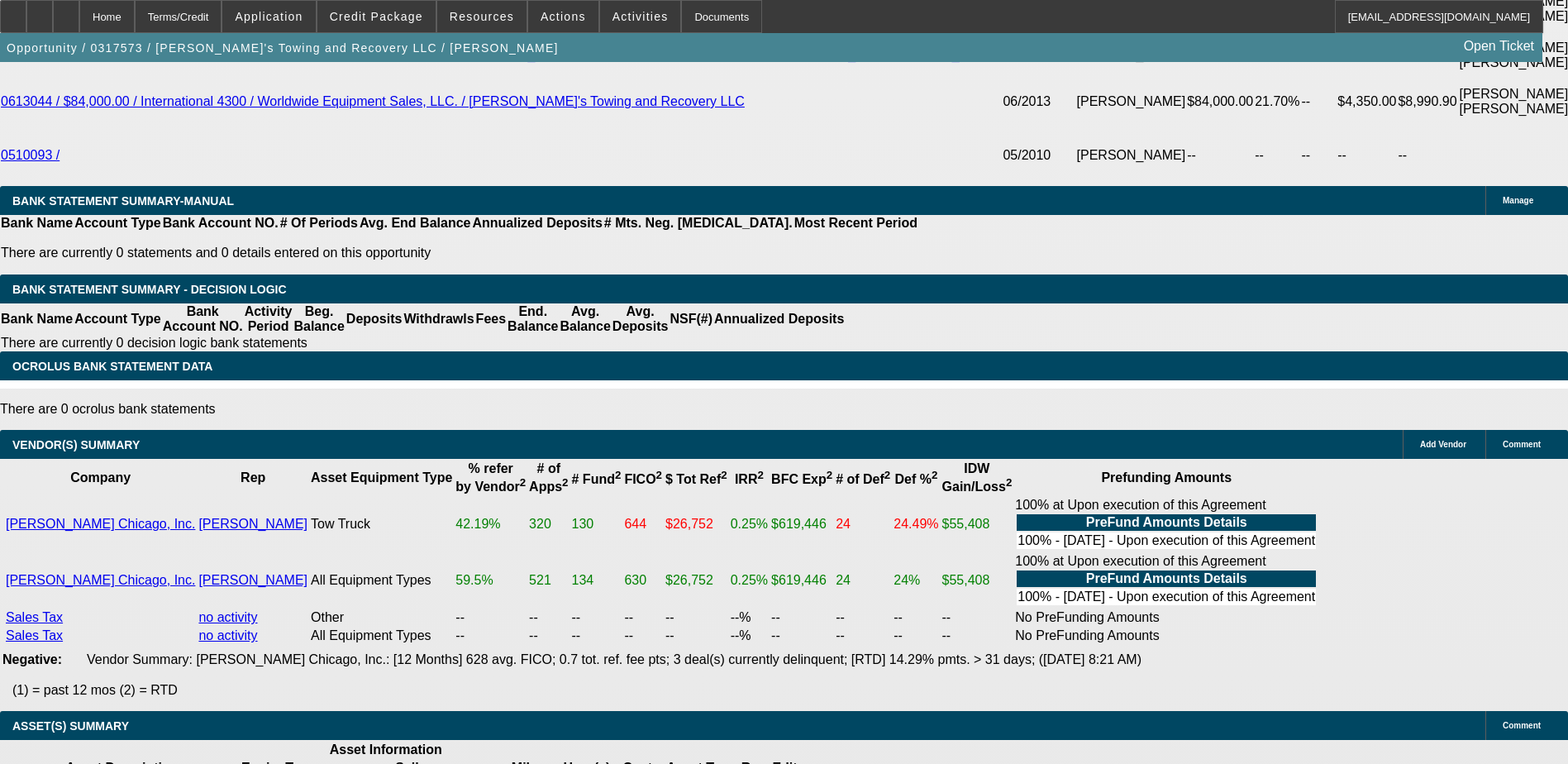
drag, startPoint x: 1032, startPoint y: 409, endPoint x: 1055, endPoint y: 448, distance: 45.3
click at [1057, 448] on div "APPLICATION INFORMATION [GEOGRAPHIC_DATA] Topic: 0317573 / $62,040.00 / Dodge 5…" at bounding box center [784, 28] width 1568 height 6715
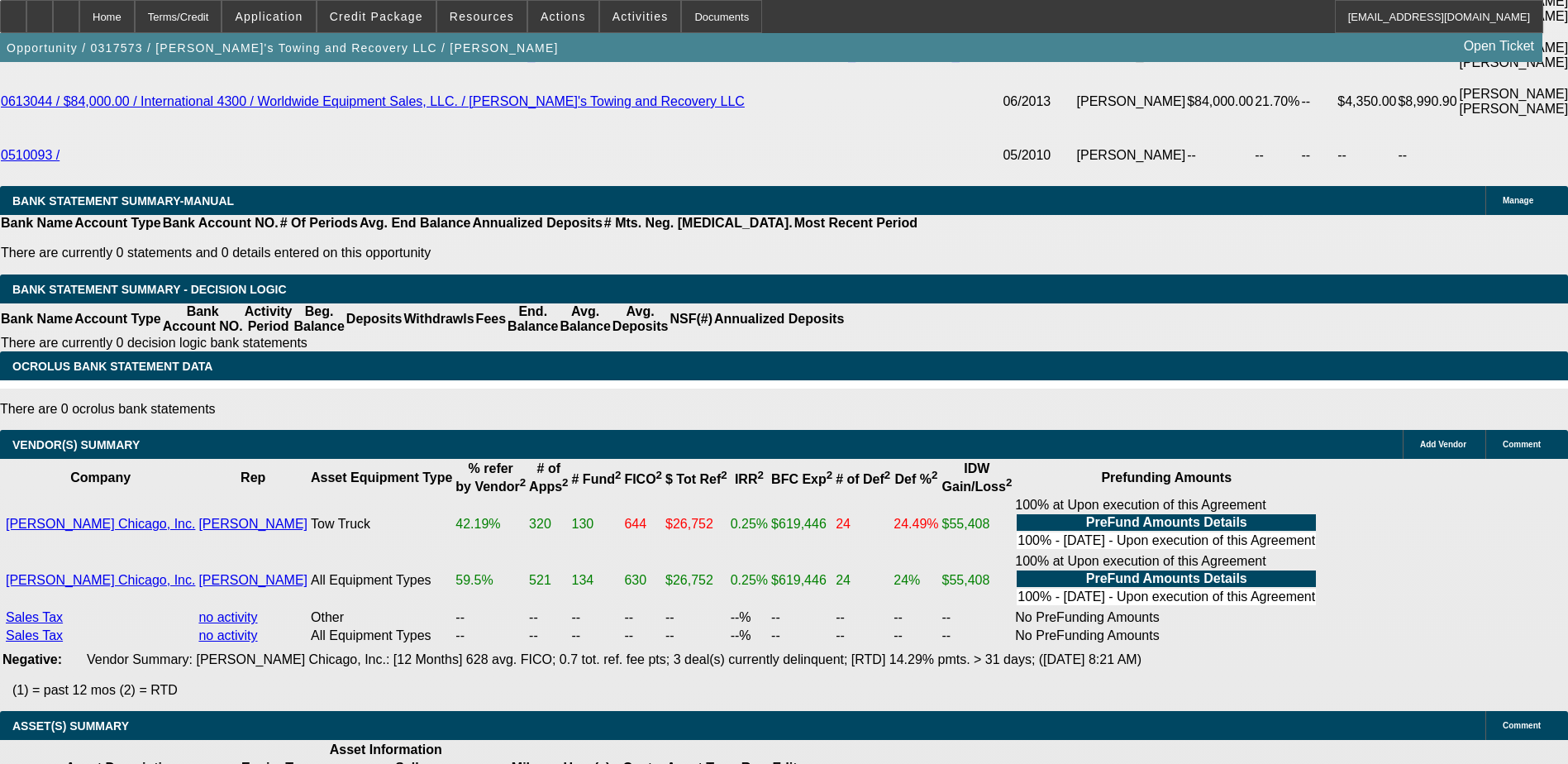
drag, startPoint x: 1022, startPoint y: 413, endPoint x: 1075, endPoint y: 441, distance: 59.9
click at [1075, 441] on div "APPLICATION INFORMATION [GEOGRAPHIC_DATA] Topic: 0317573 / $62,040.00 / Dodge 5…" at bounding box center [784, 28] width 1568 height 6715
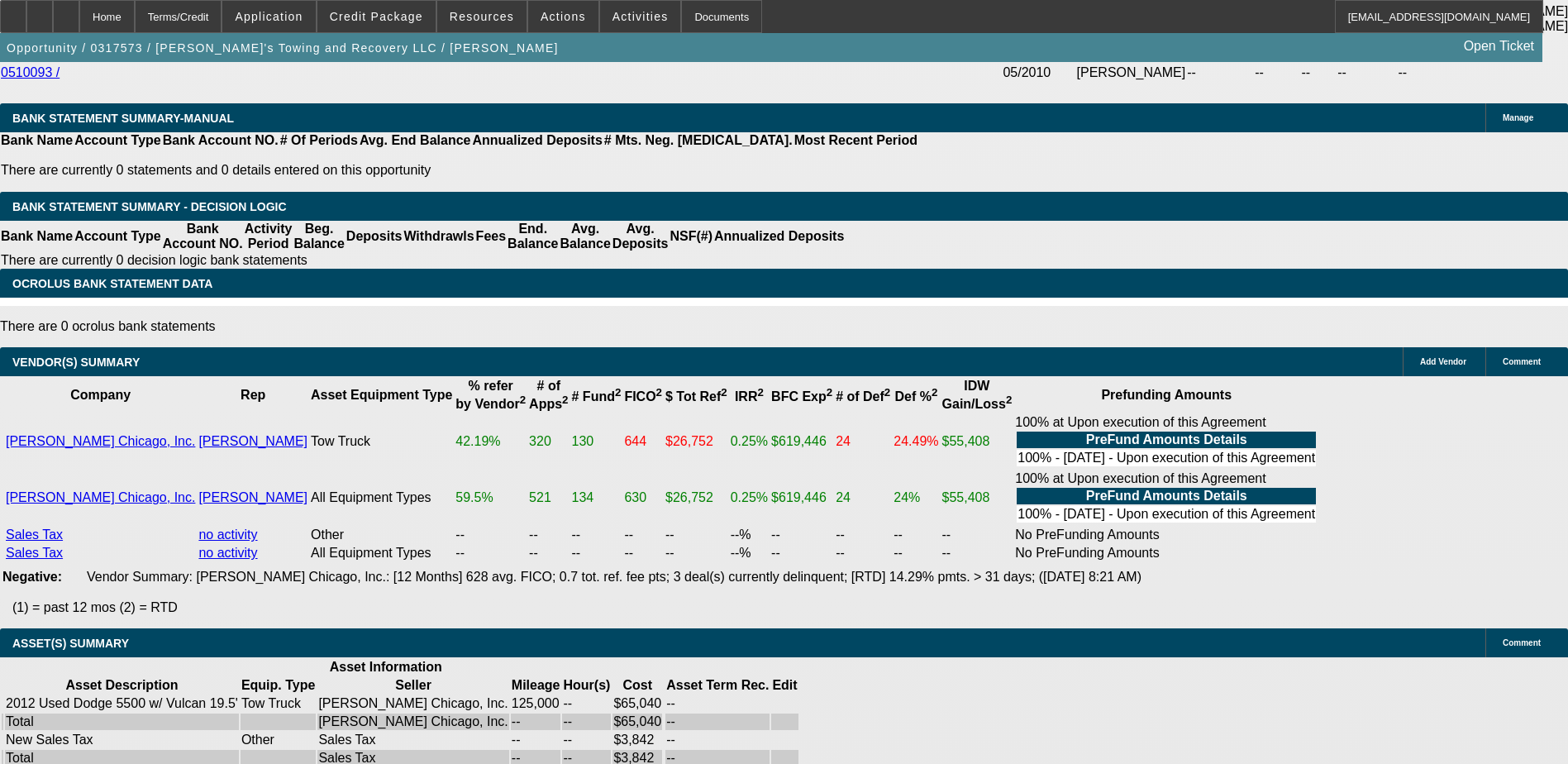
scroll to position [0, 208]
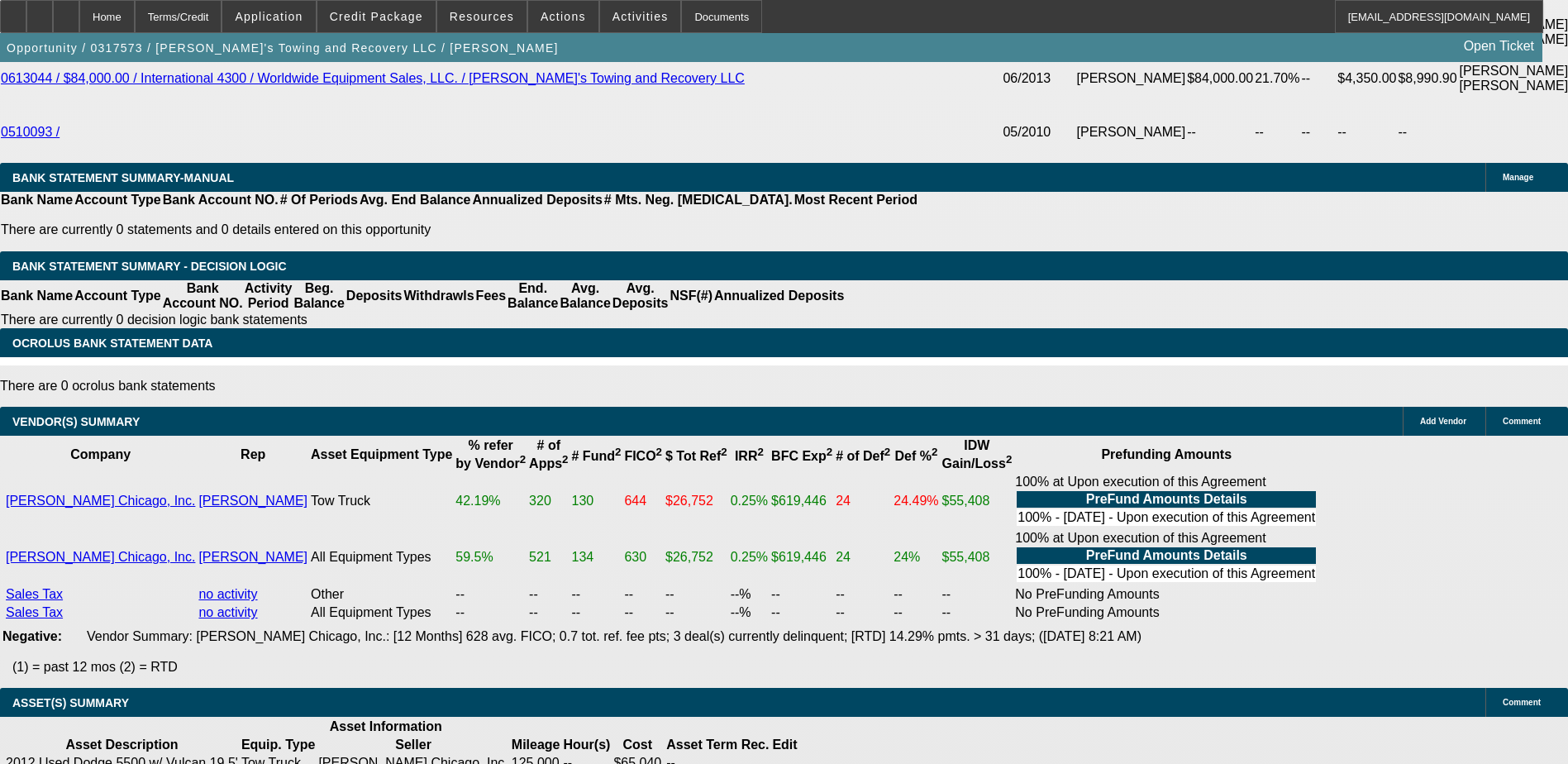
scroll to position [3391, 0]
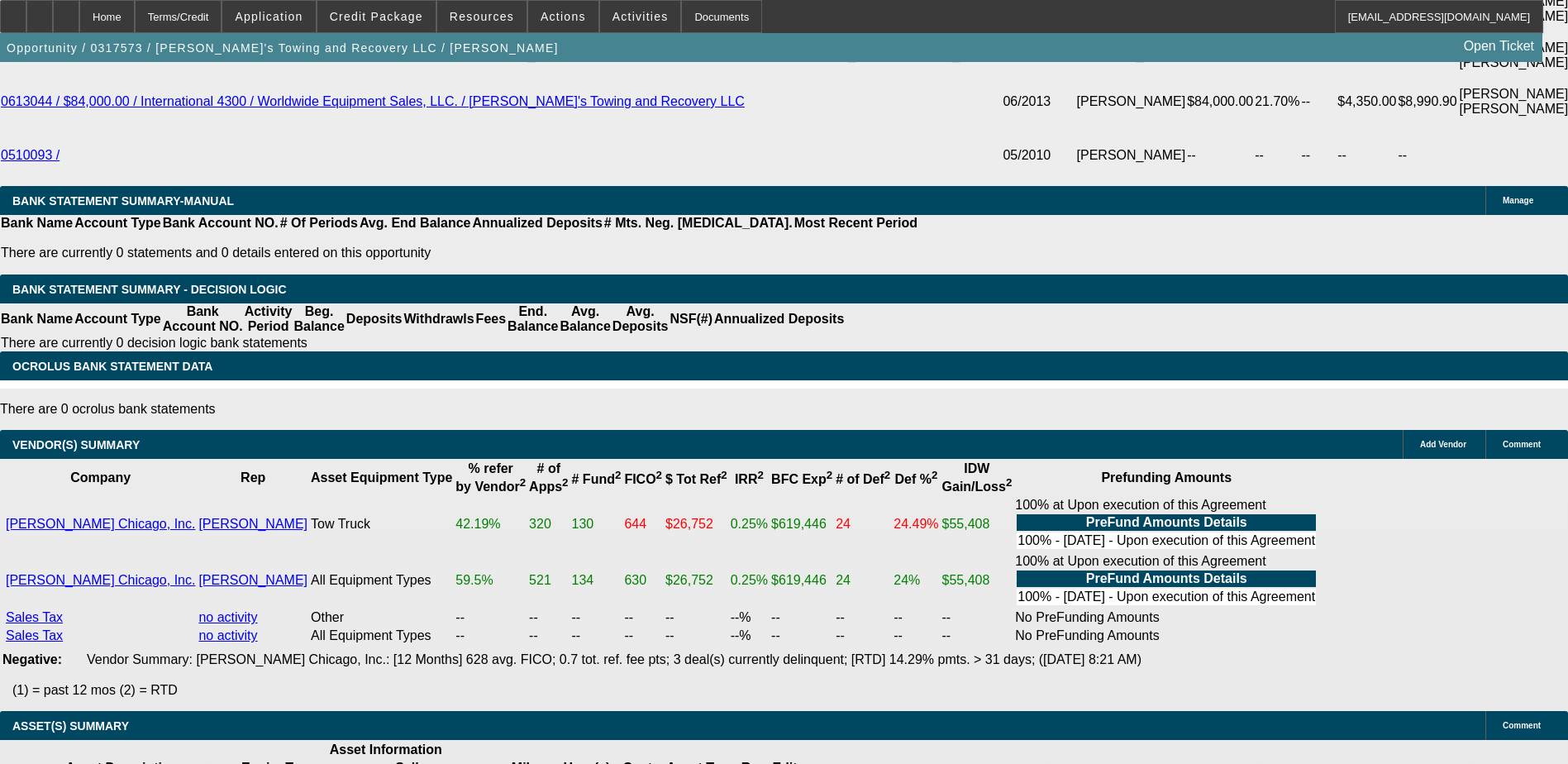
drag, startPoint x: 1120, startPoint y: 293, endPoint x: 1182, endPoint y: 301, distance: 62.5
drag, startPoint x: 1182, startPoint y: 301, endPoint x: 1157, endPoint y: 293, distance: 26.2
